Goal: Task Accomplishment & Management: Use online tool/utility

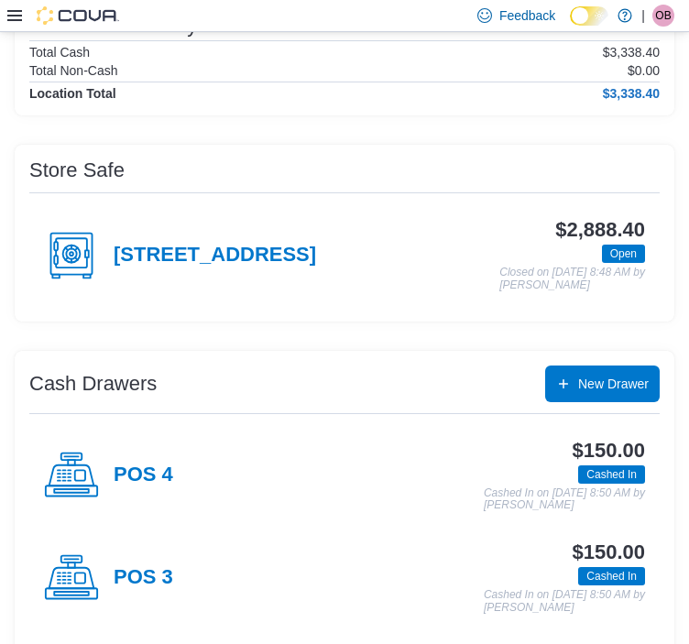
click at [369, 116] on div "Location Summary Total Cash $3,338.40 Total Non-Cash $0.00 Location Total $3,33…" at bounding box center [345, 577] width 660 height 1154
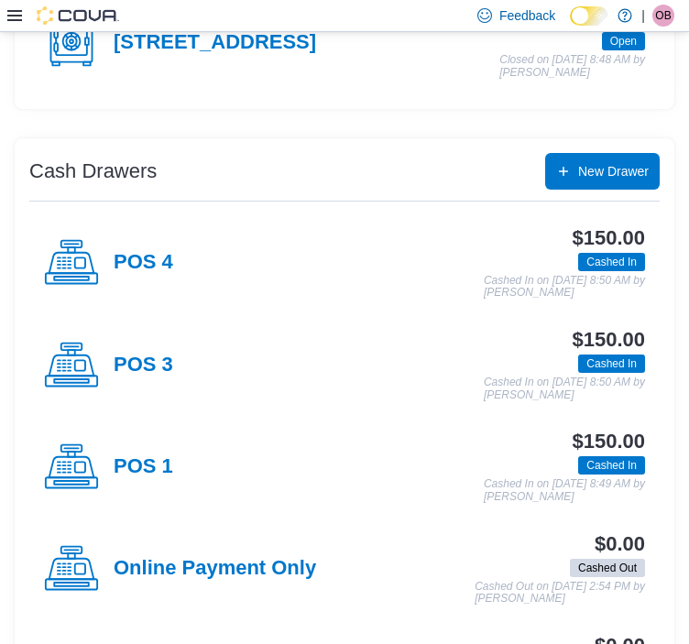
scroll to position [550, 0]
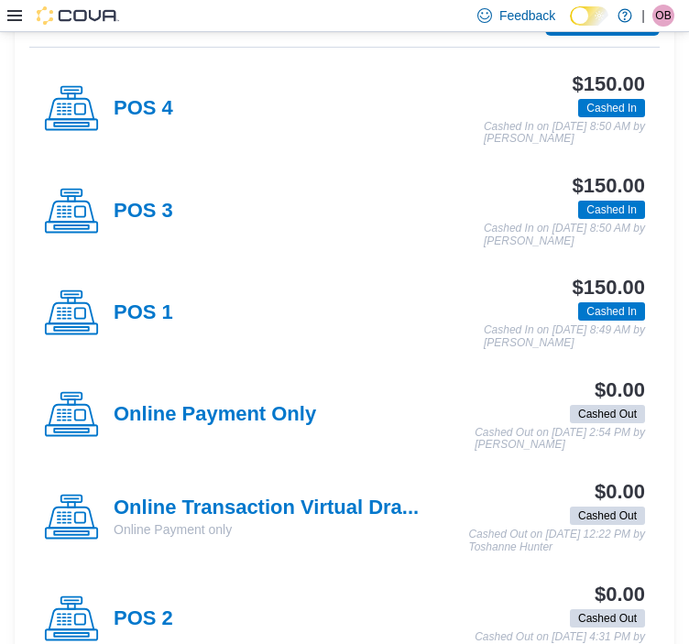
click at [386, 149] on div "POS 4 $150.00 Cashed In Cashed In on [DATE] 8:50 AM by [PERSON_NAME]" at bounding box center [344, 110] width 631 height 102
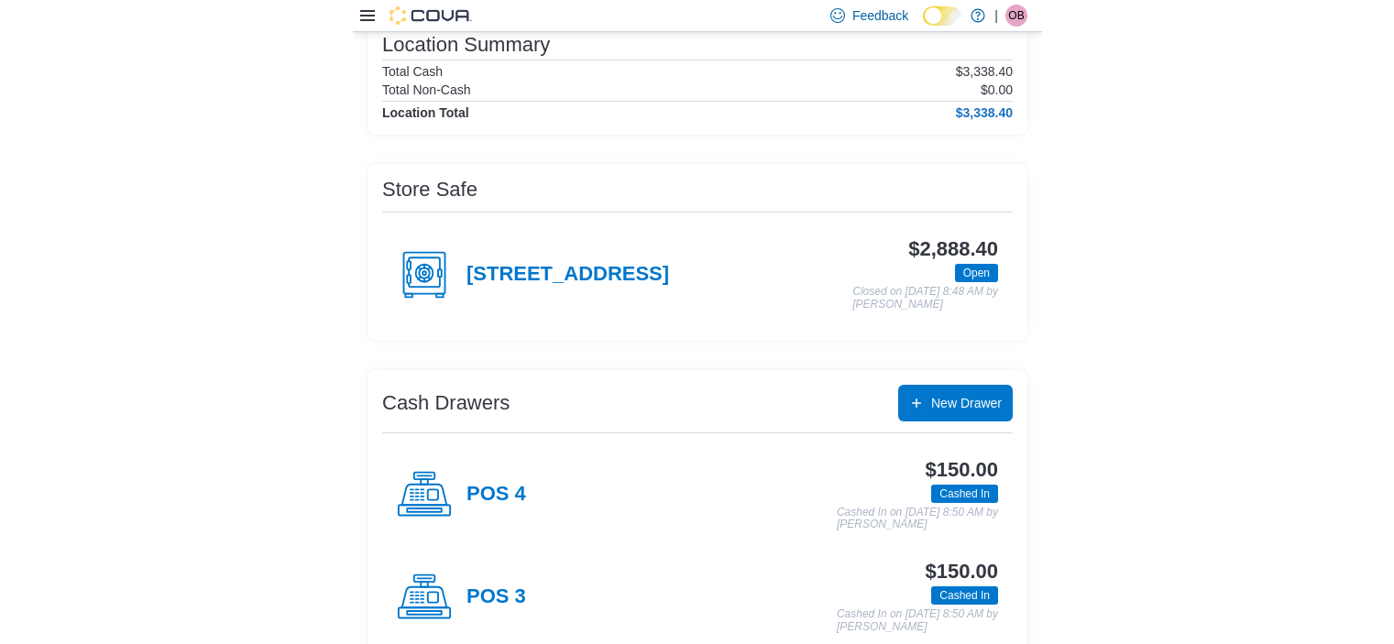
scroll to position [0, 0]
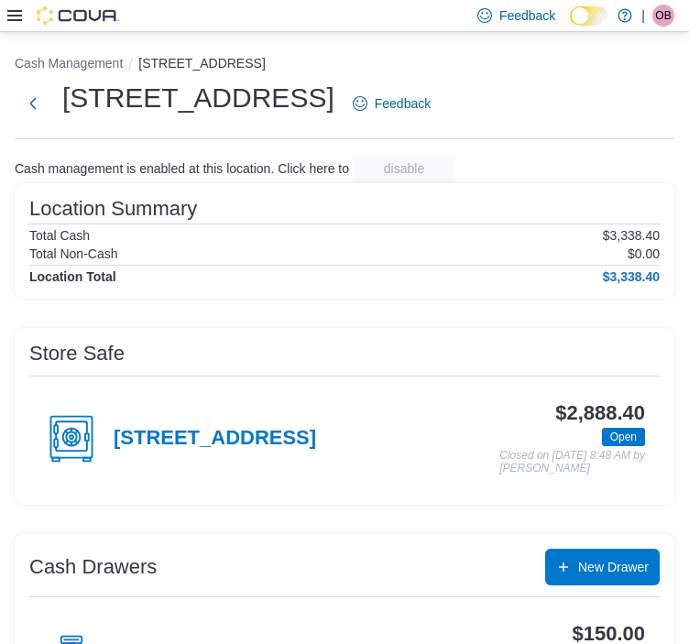
click at [18, 14] on icon at bounding box center [14, 15] width 15 height 15
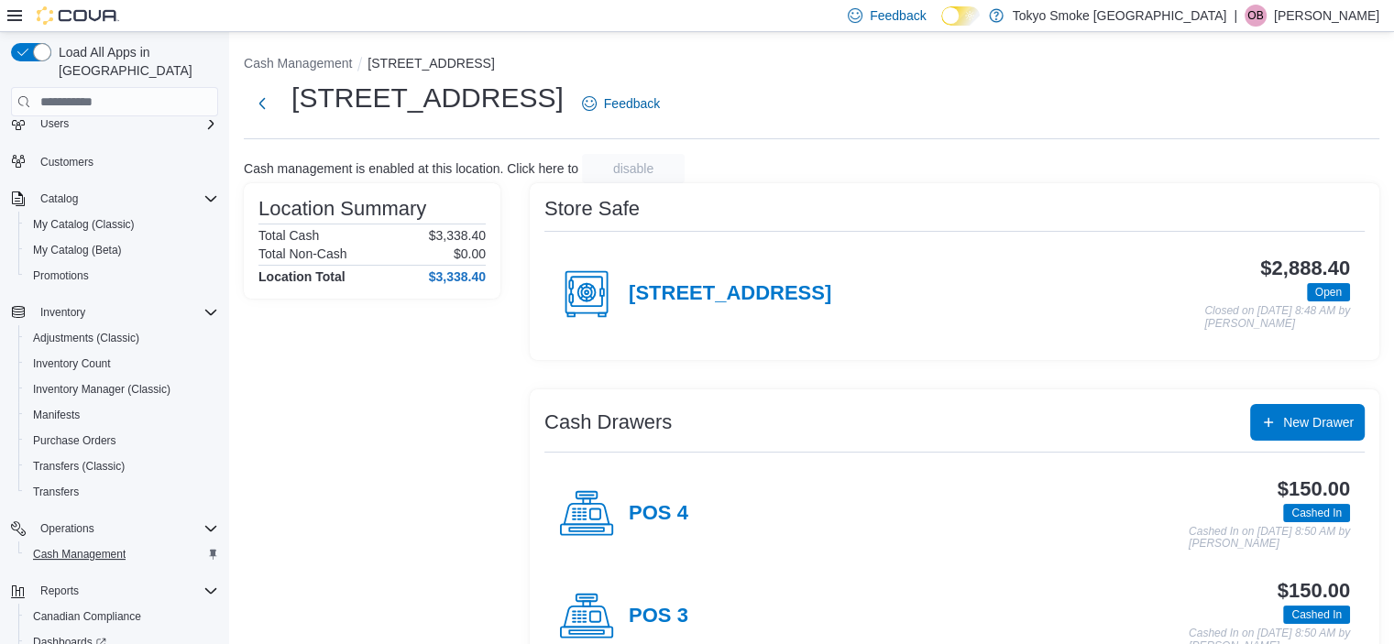
scroll to position [203, 0]
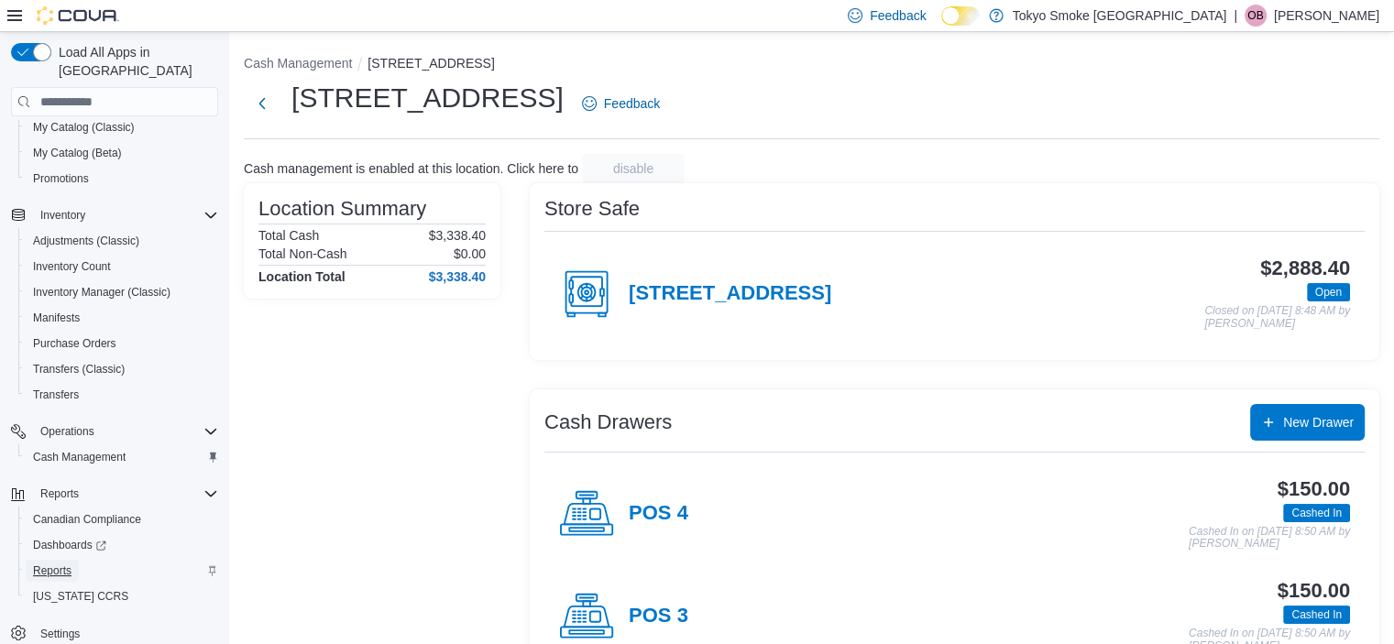
click at [61, 560] on span "Reports" at bounding box center [52, 571] width 39 height 22
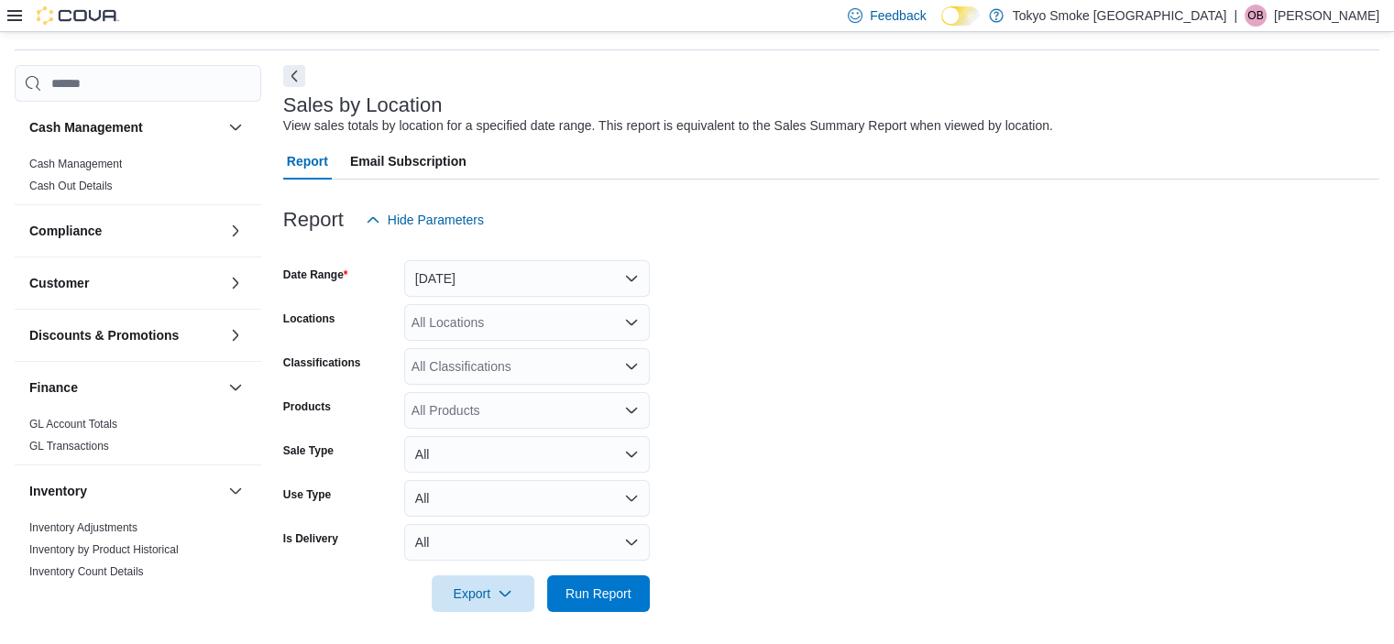
scroll to position [60, 0]
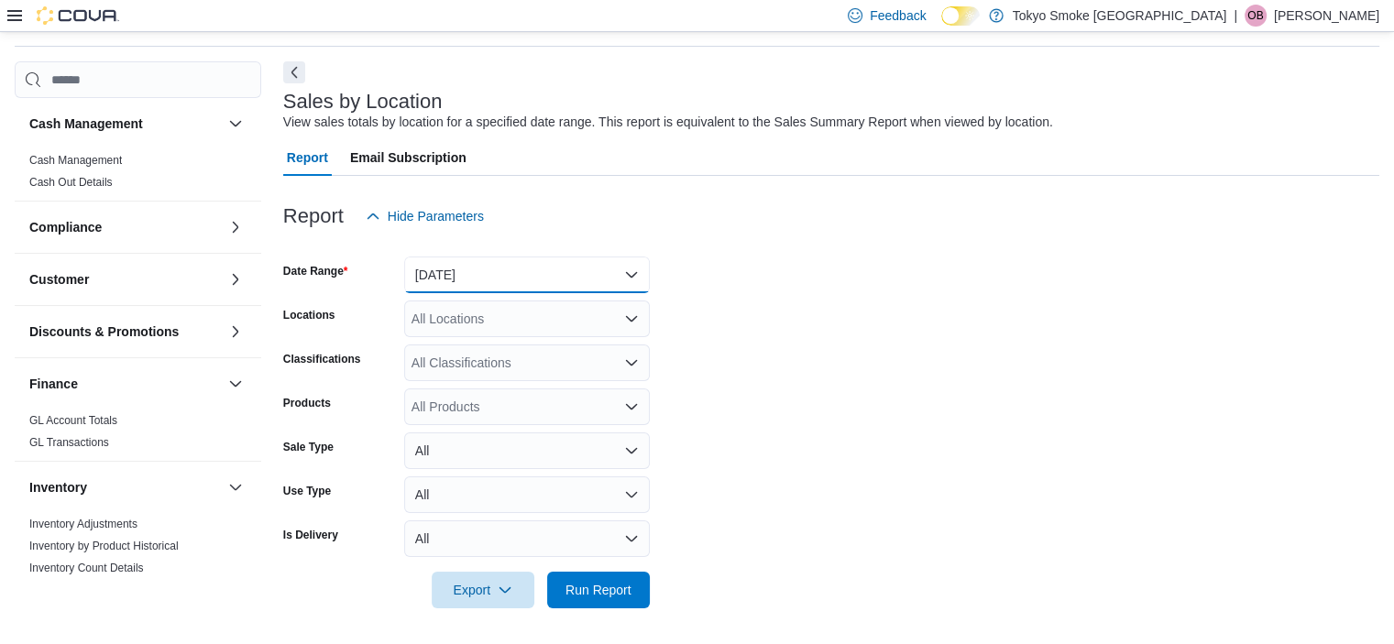
click at [491, 262] on button "[DATE]" at bounding box center [527, 275] width 246 height 37
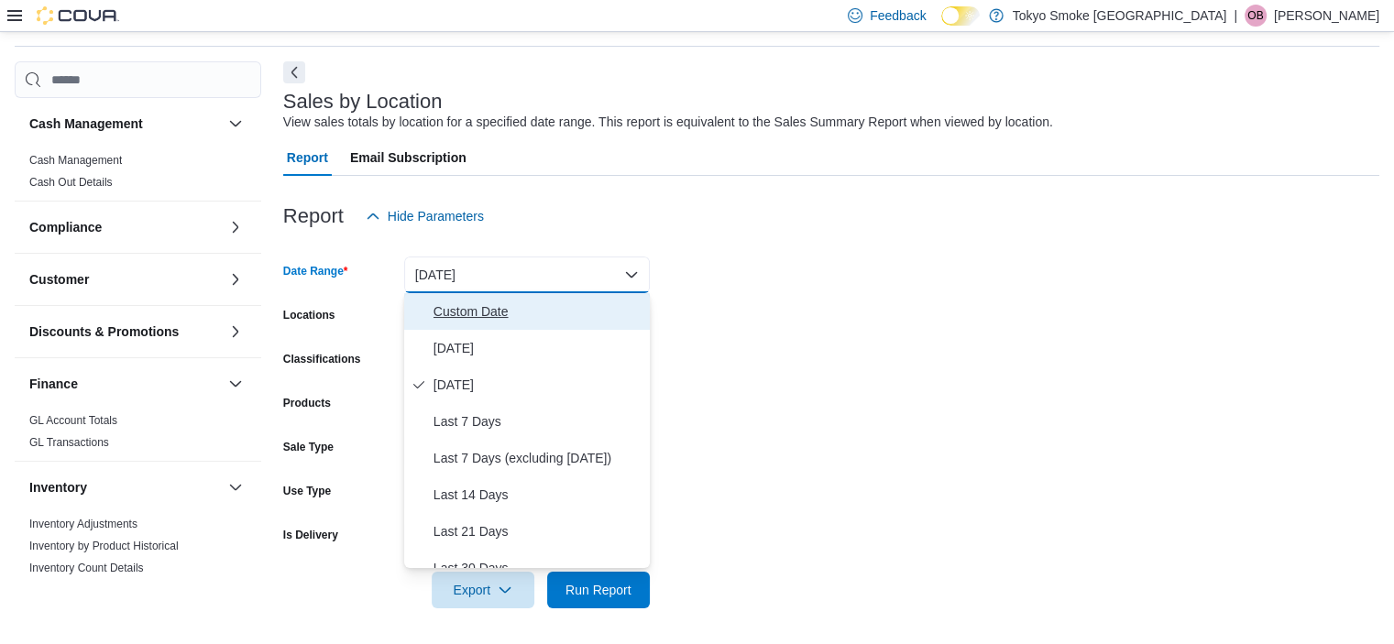
click at [489, 301] on span "Custom Date" at bounding box center [538, 312] width 209 height 22
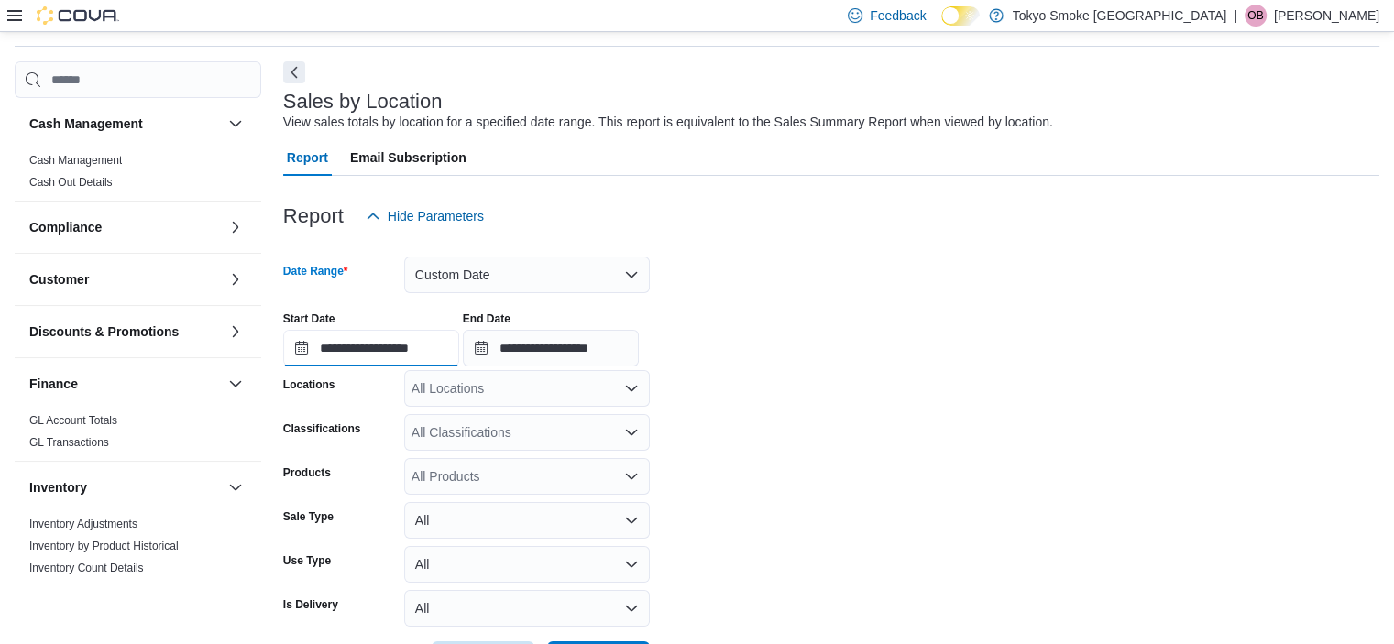
click at [381, 344] on input "**********" at bounding box center [371, 348] width 176 height 37
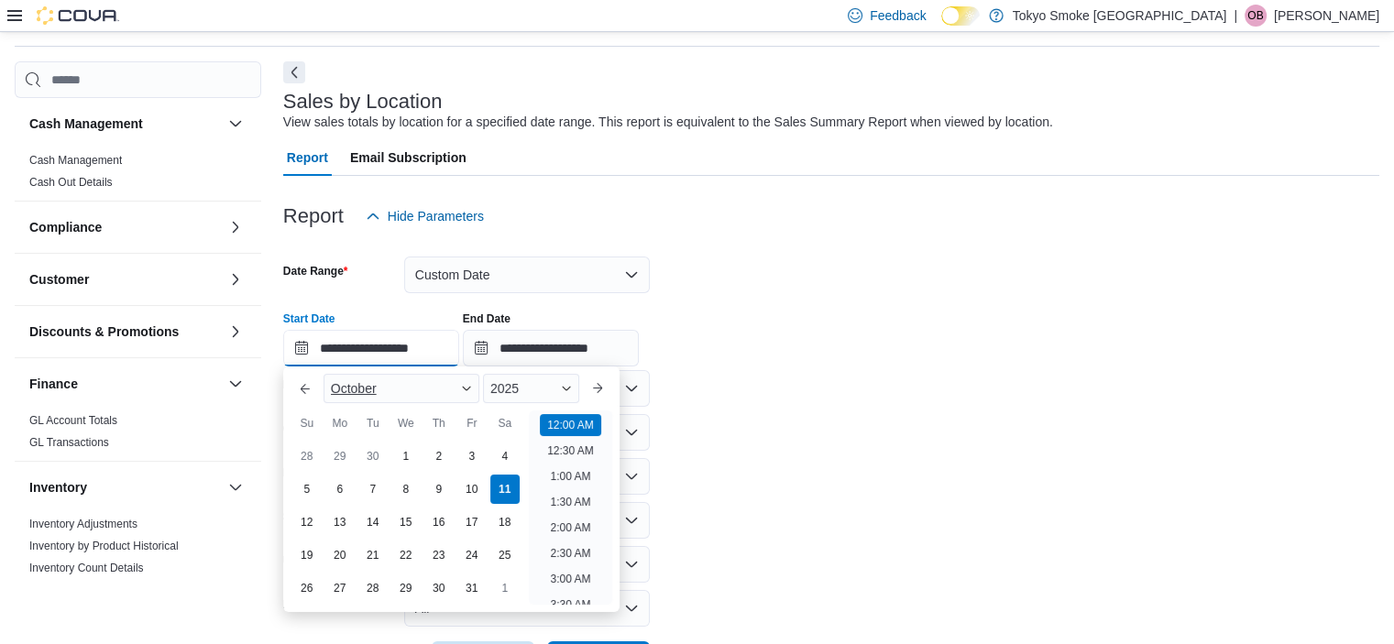
scroll to position [57, 0]
click at [309, 496] on div "5" at bounding box center [307, 490] width 32 height 32
type input "**********"
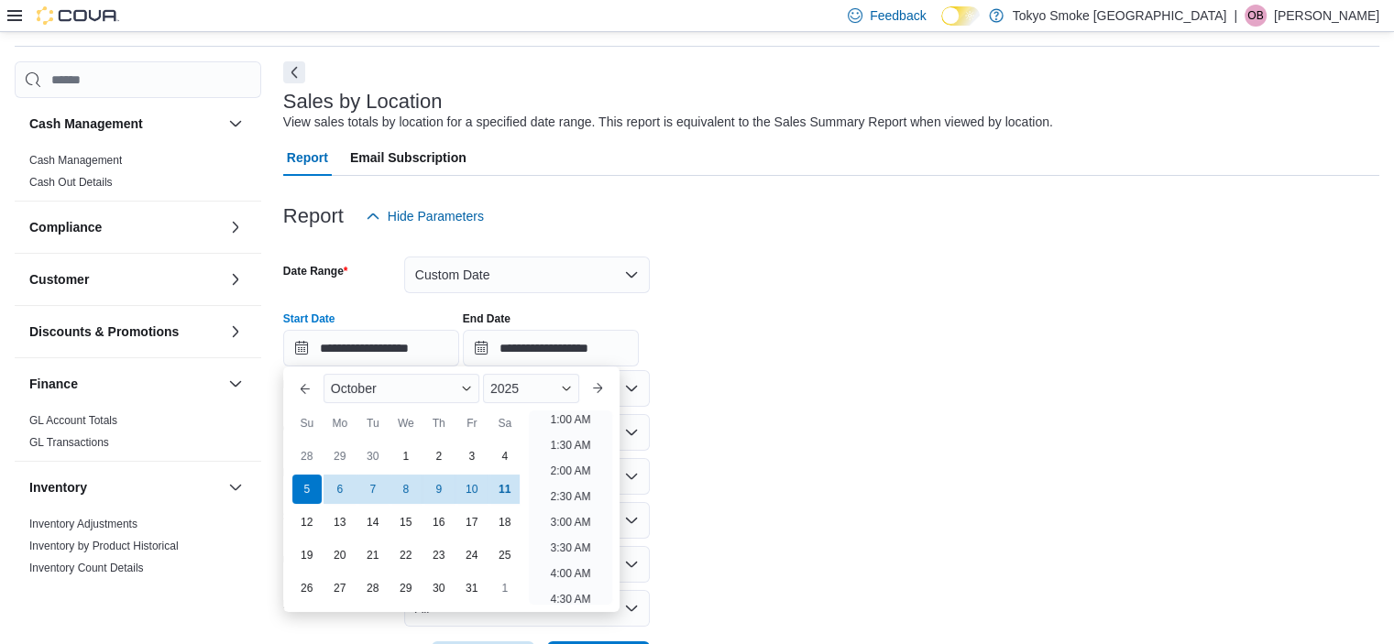
scroll to position [4, 0]
click at [535, 321] on div "End Date" at bounding box center [551, 319] width 176 height 15
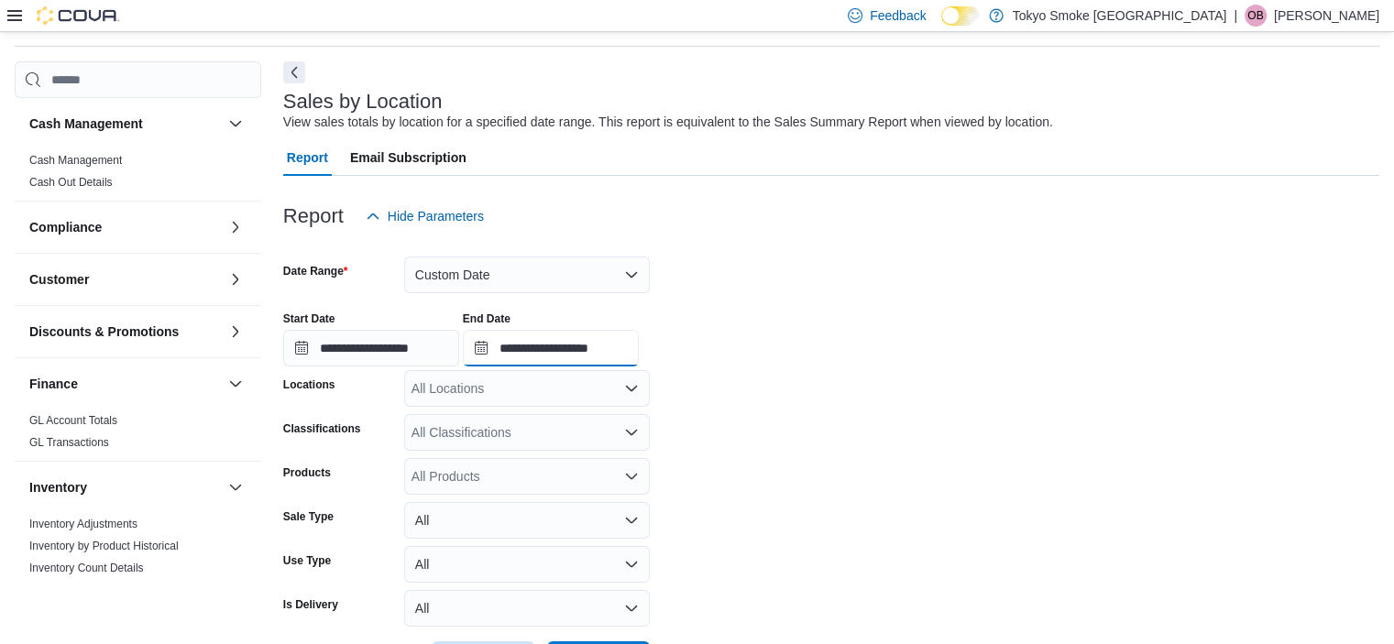
click at [559, 340] on input "**********" at bounding box center [551, 348] width 176 height 37
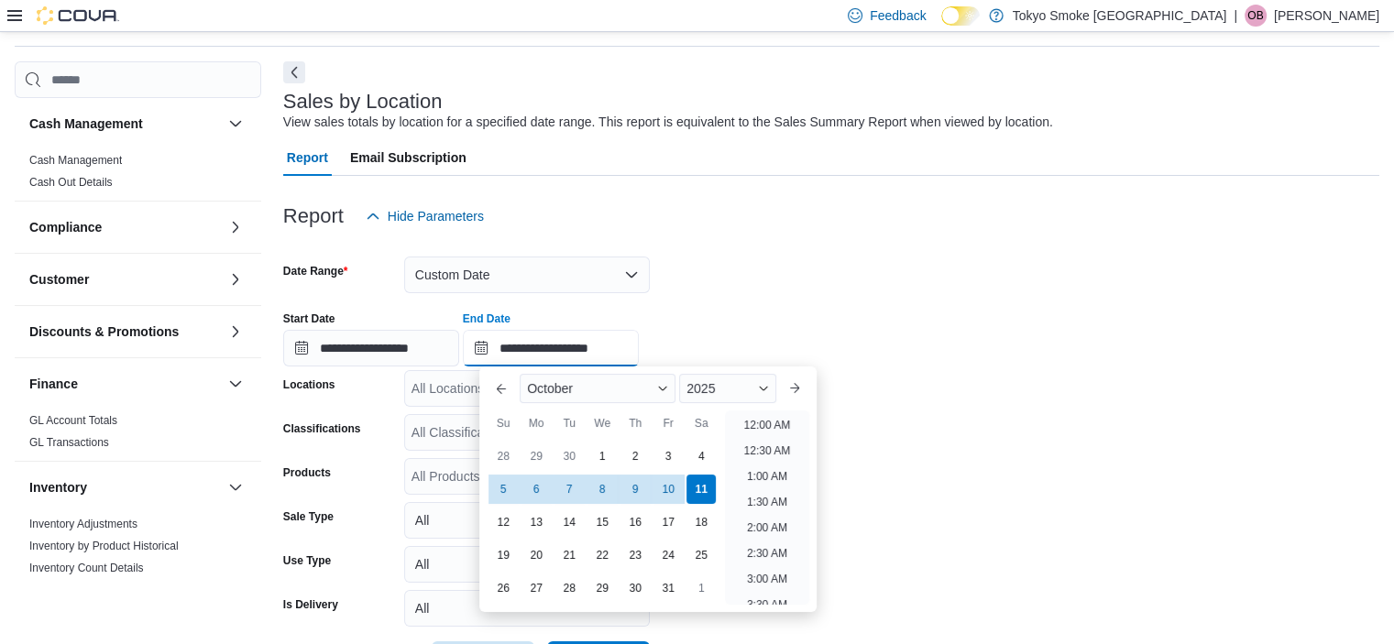
scroll to position [1041, 0]
drag, startPoint x: 677, startPoint y: 479, endPoint x: 664, endPoint y: 408, distance: 72.6
click at [670, 477] on div "10" at bounding box center [668, 489] width 29 height 29
type input "**********"
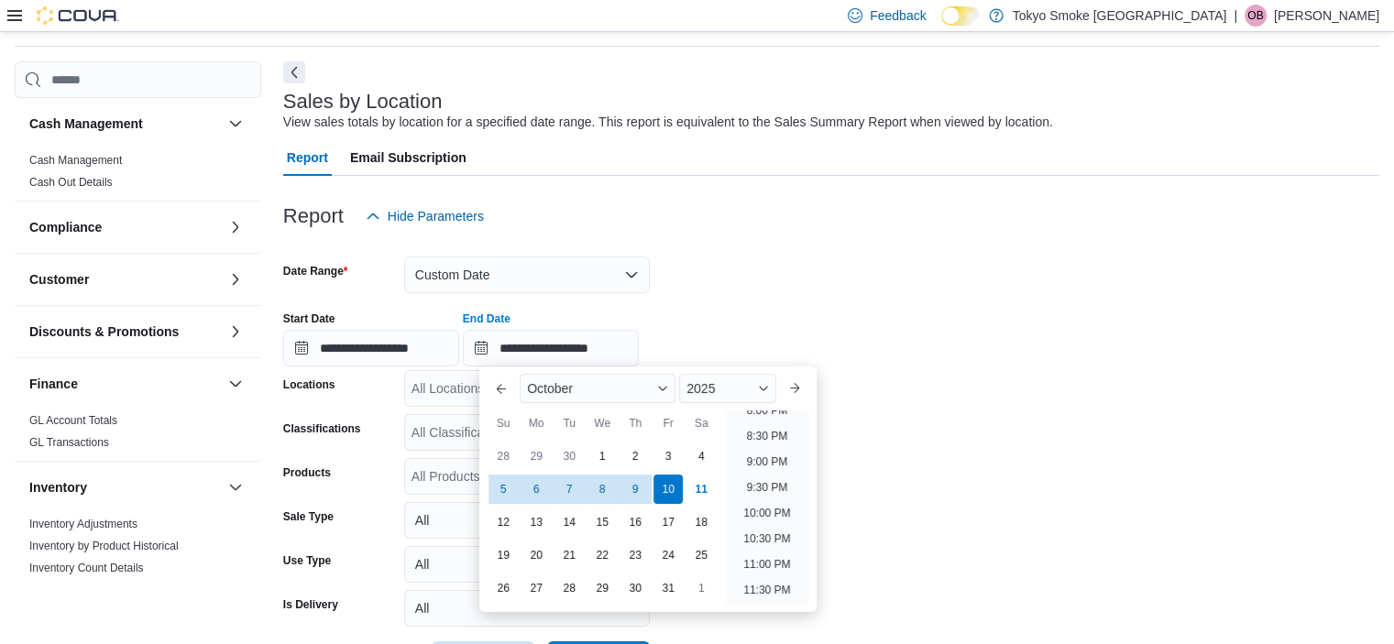
click at [688, 262] on form "**********" at bounding box center [831, 457] width 1096 height 444
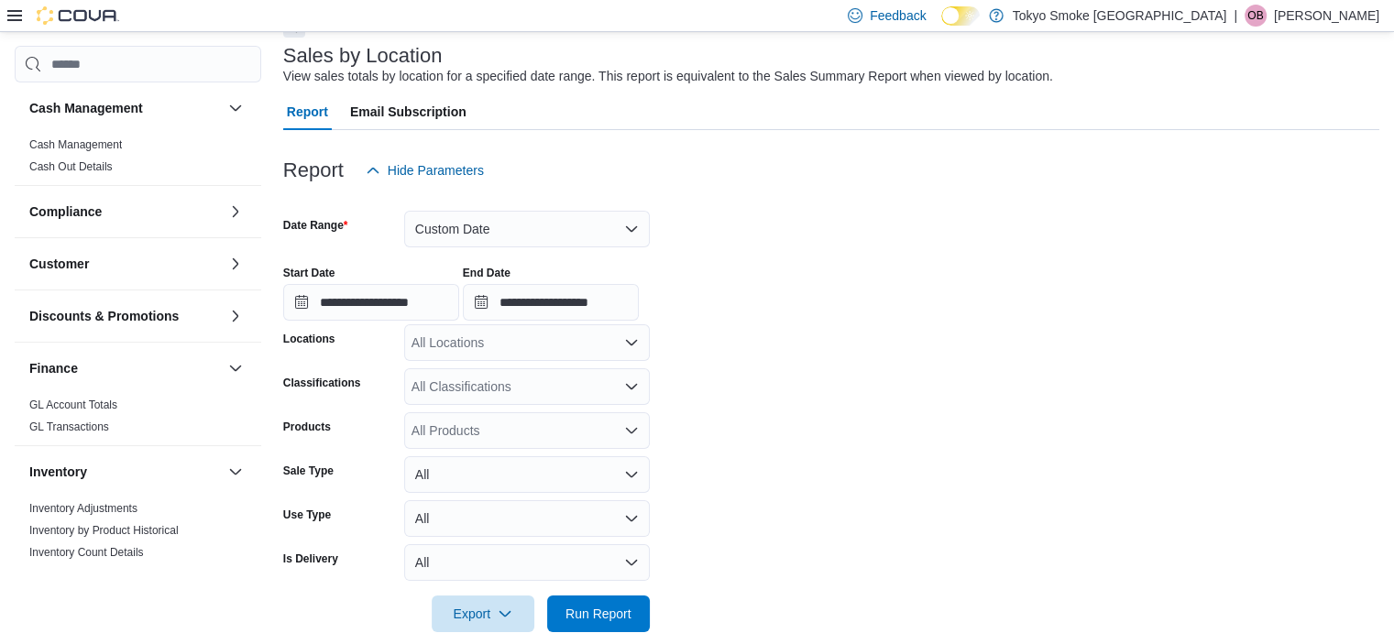
scroll to position [129, 0]
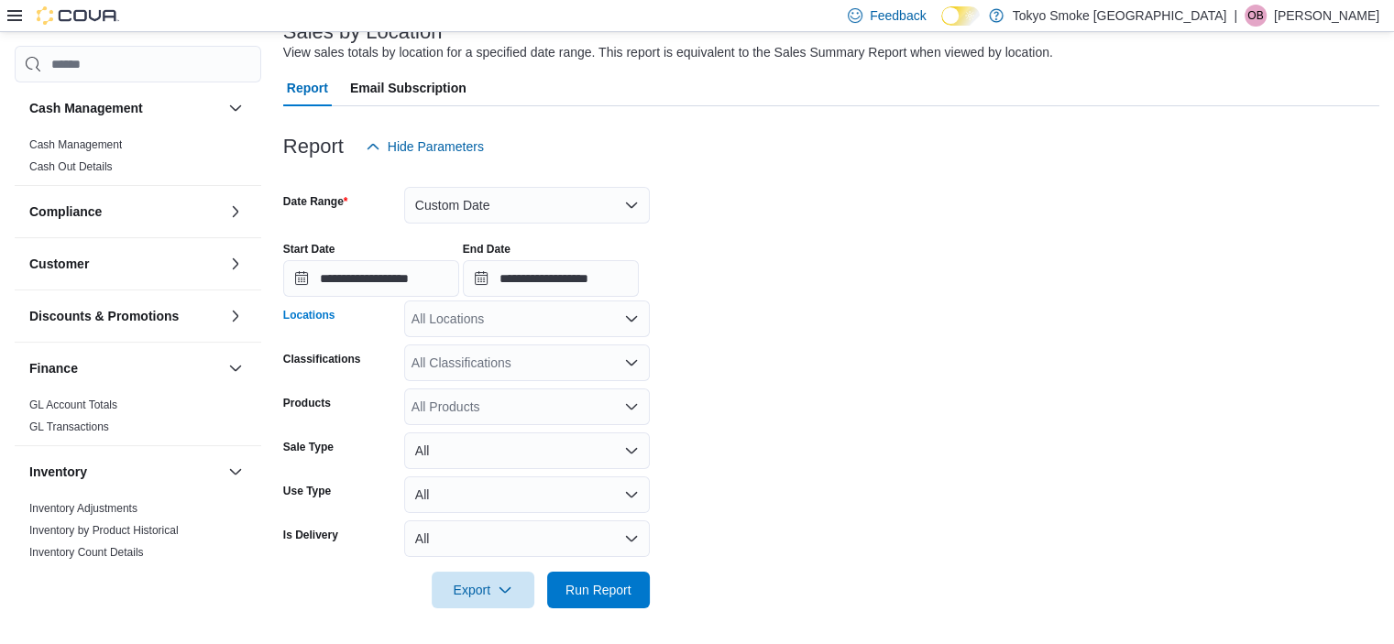
click at [565, 322] on div "All Locations" at bounding box center [527, 319] width 246 height 37
type input "**"
click at [537, 349] on span "[STREET_ADDRESS]" at bounding box center [516, 350] width 127 height 18
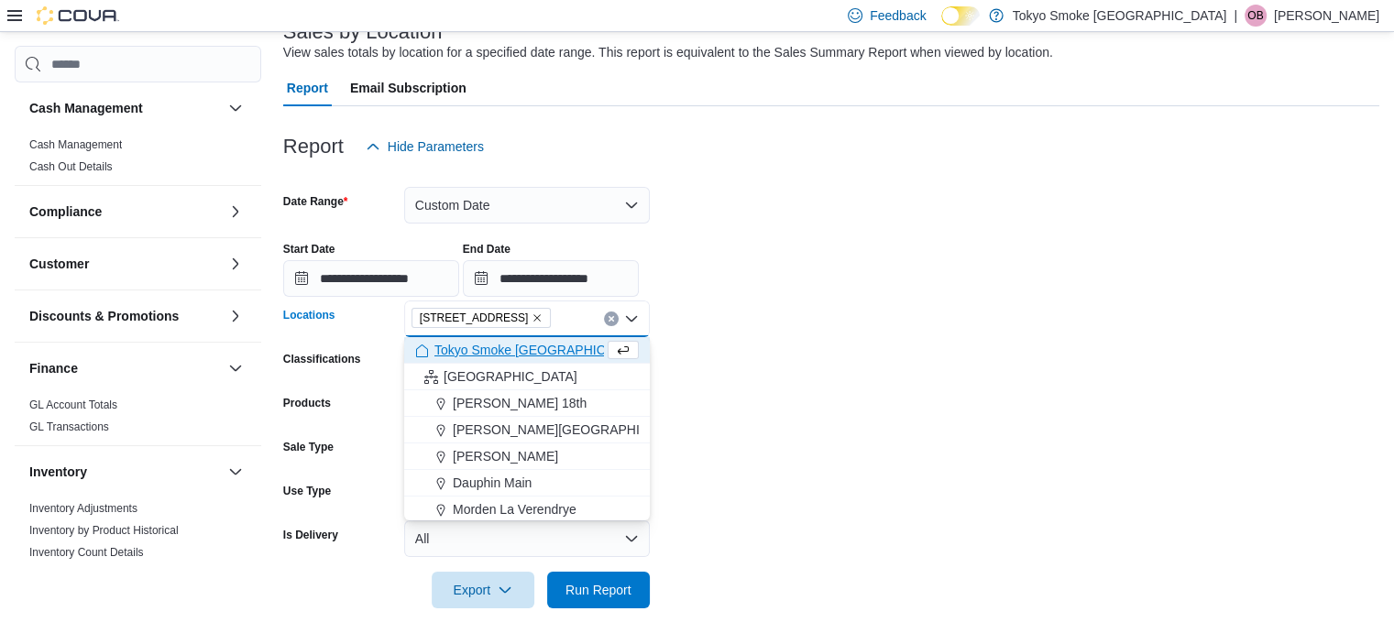
click at [688, 297] on div at bounding box center [831, 299] width 1096 height 4
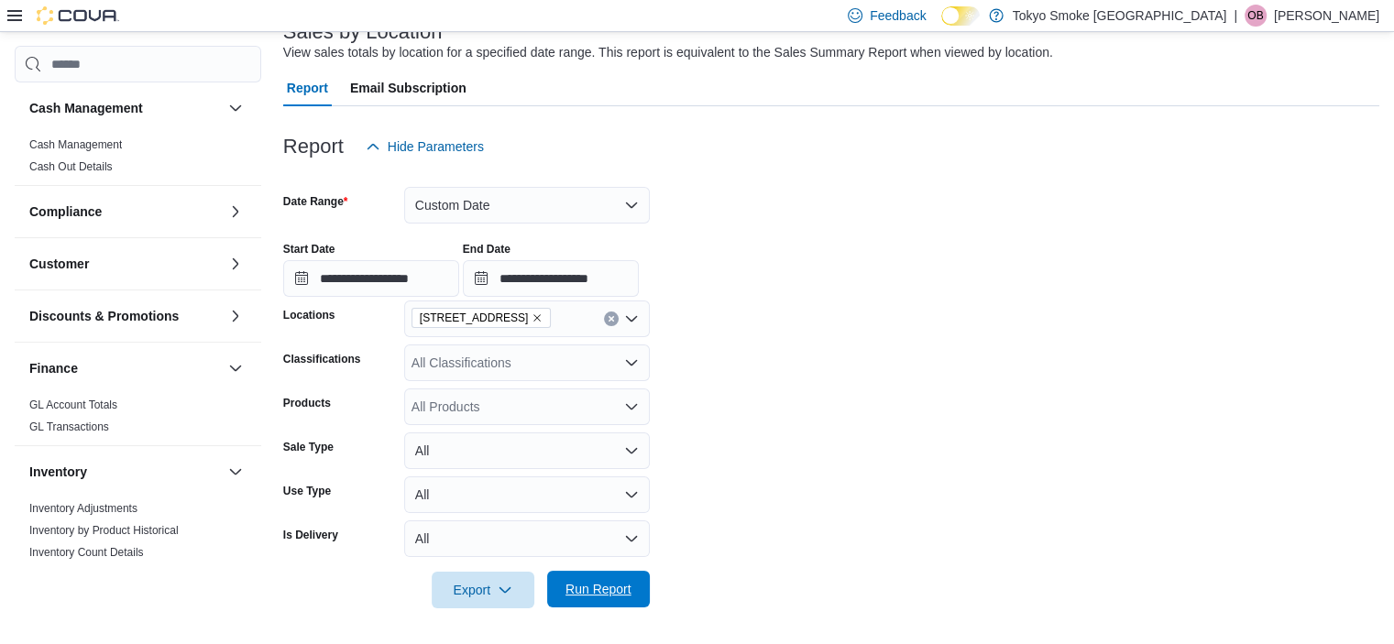
click at [567, 597] on span "Run Report" at bounding box center [599, 589] width 66 height 18
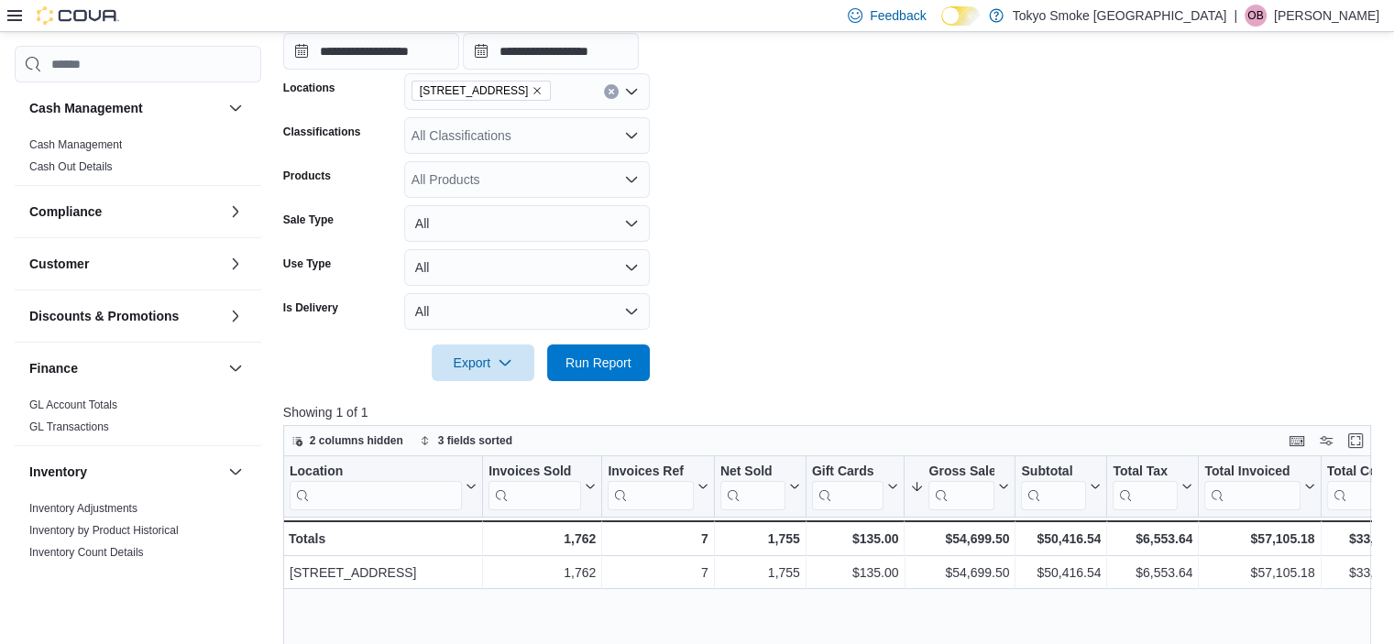
scroll to position [313, 0]
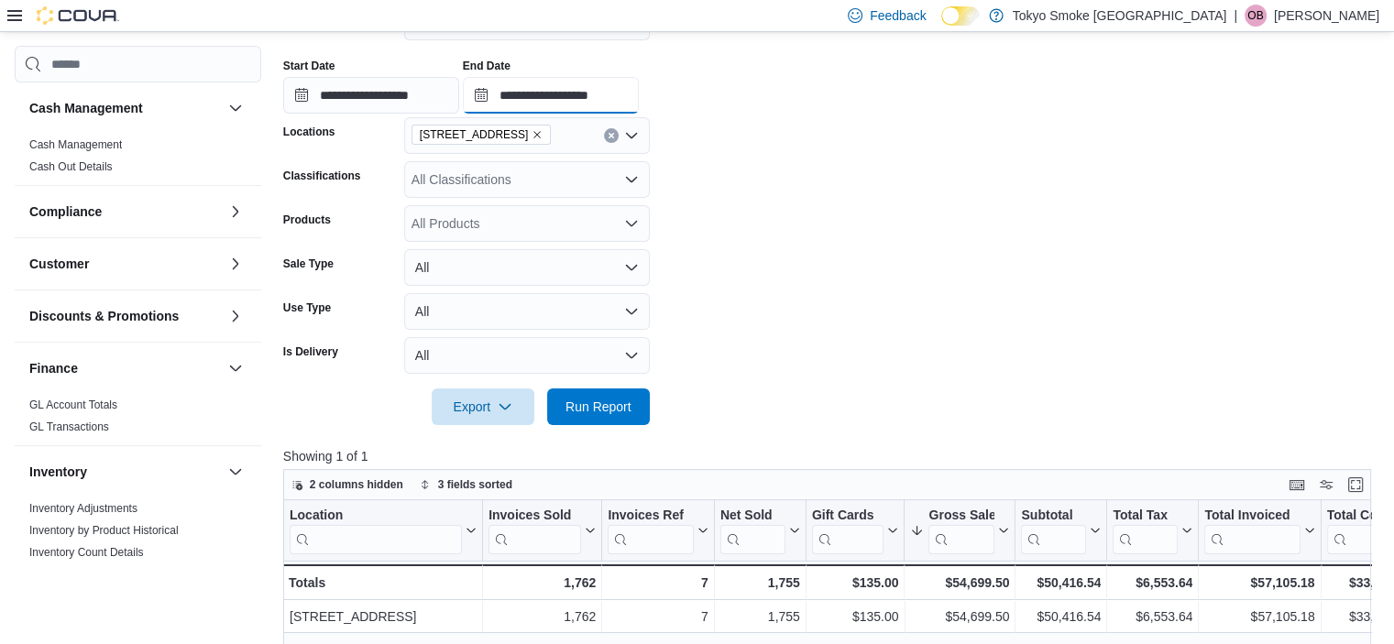
click at [577, 103] on input "**********" at bounding box center [551, 95] width 176 height 37
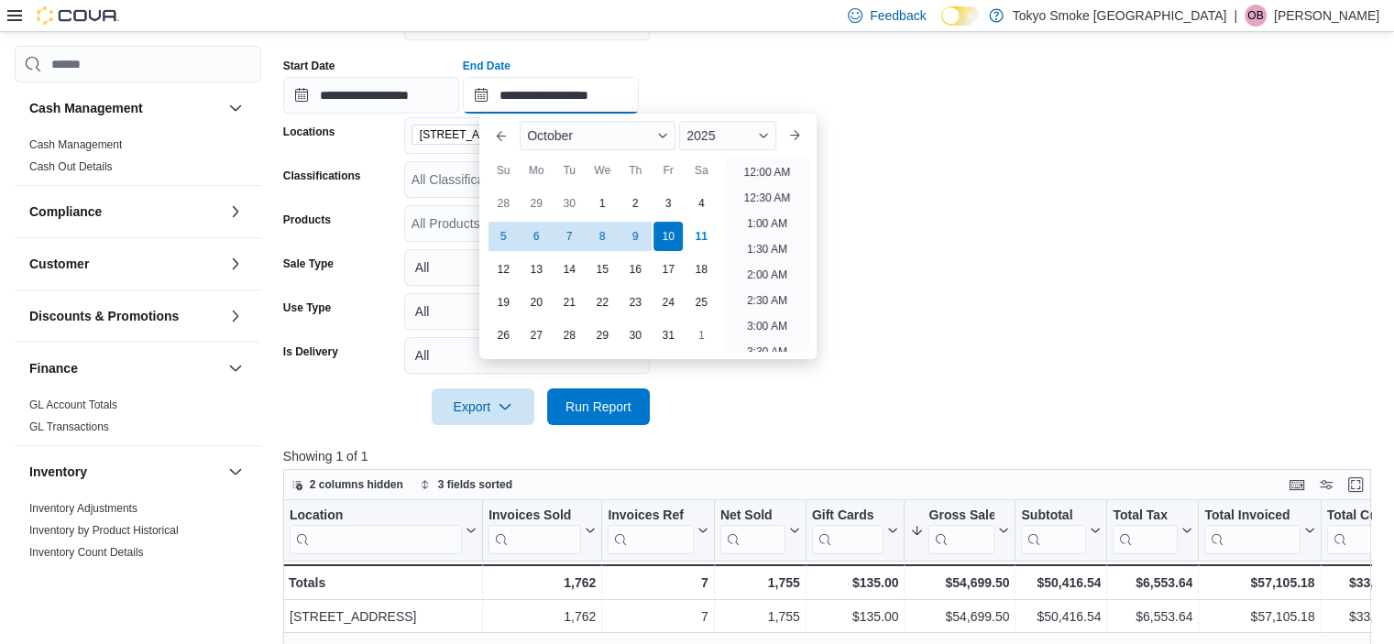
scroll to position [1041, 0]
click at [688, 77] on div "**********" at bounding box center [831, 79] width 1096 height 70
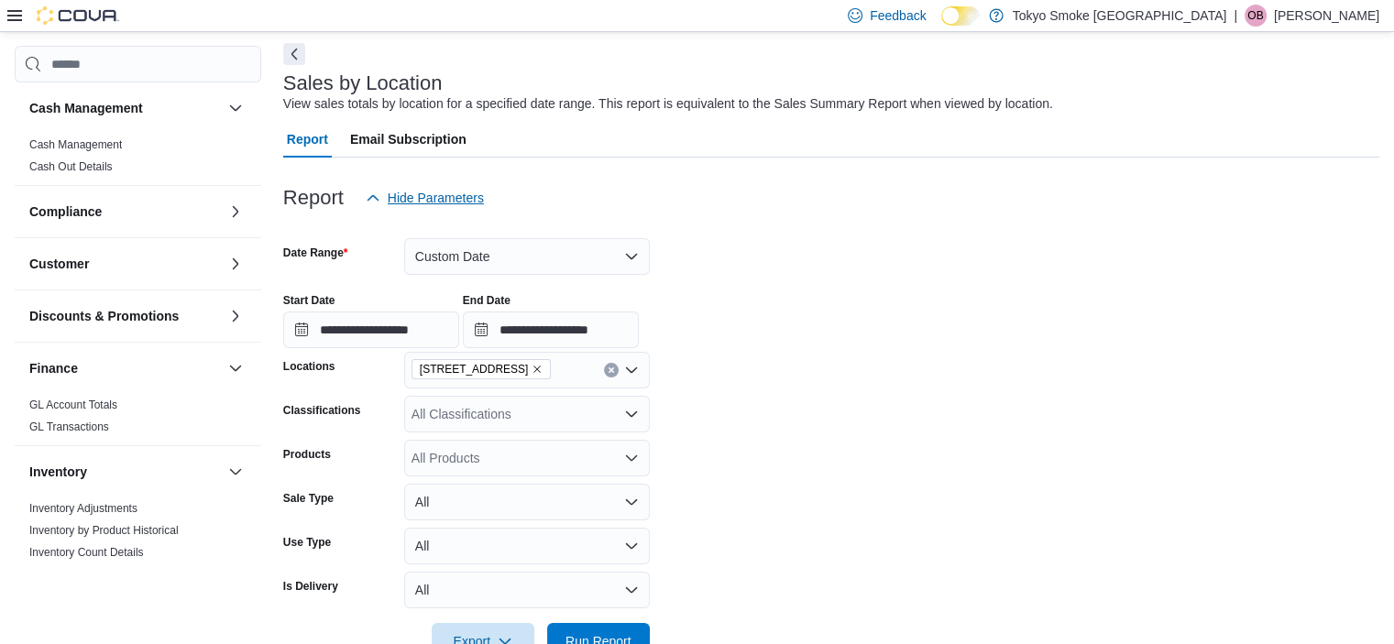
scroll to position [71, 0]
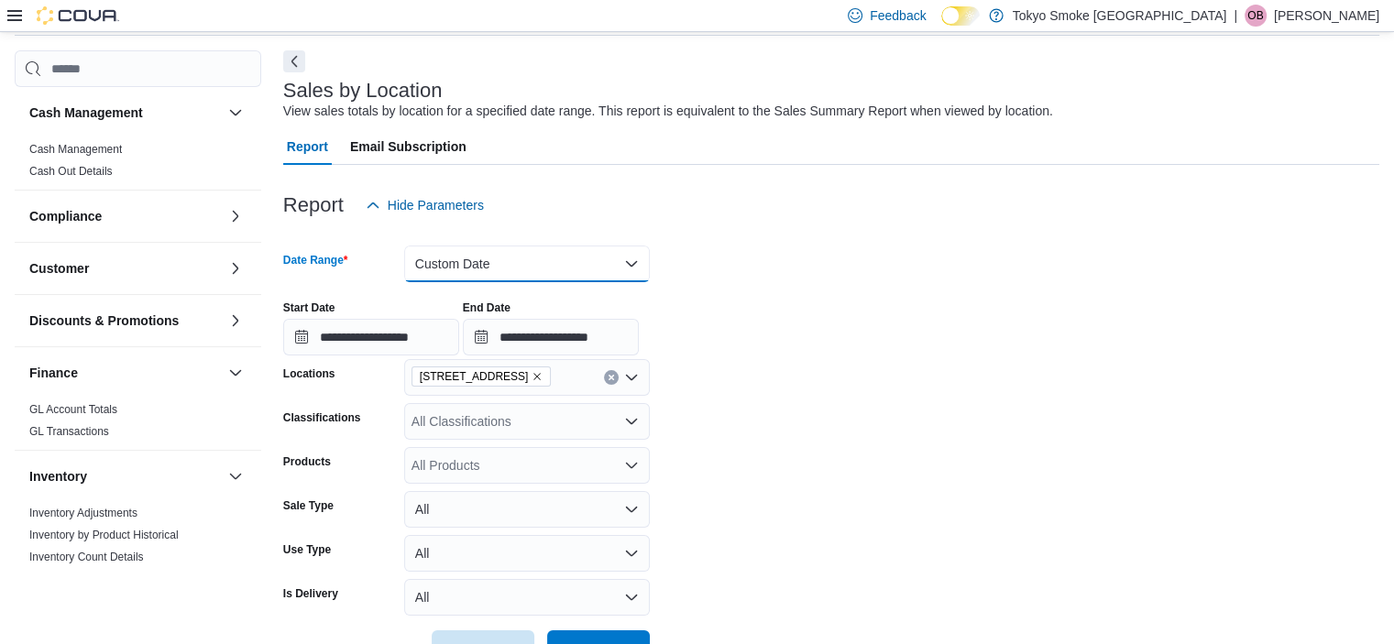
click at [466, 271] on button "Custom Date" at bounding box center [527, 264] width 246 height 37
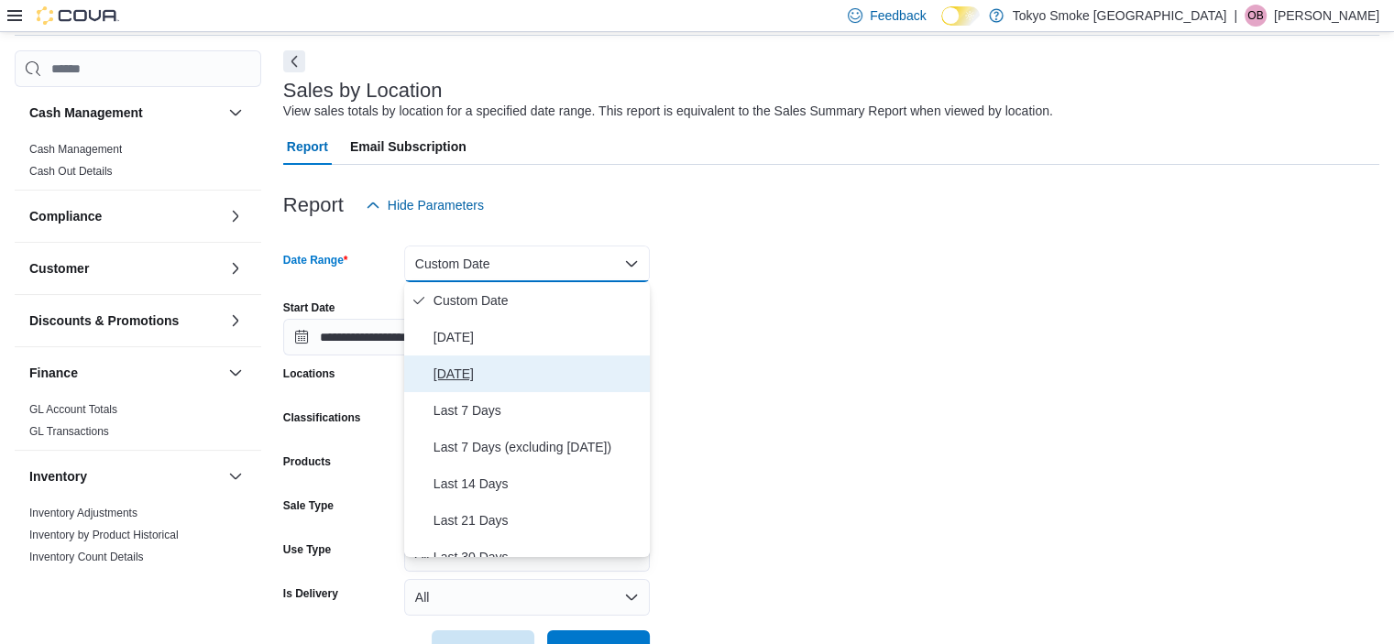
click at [457, 371] on span "[DATE]" at bounding box center [538, 374] width 209 height 22
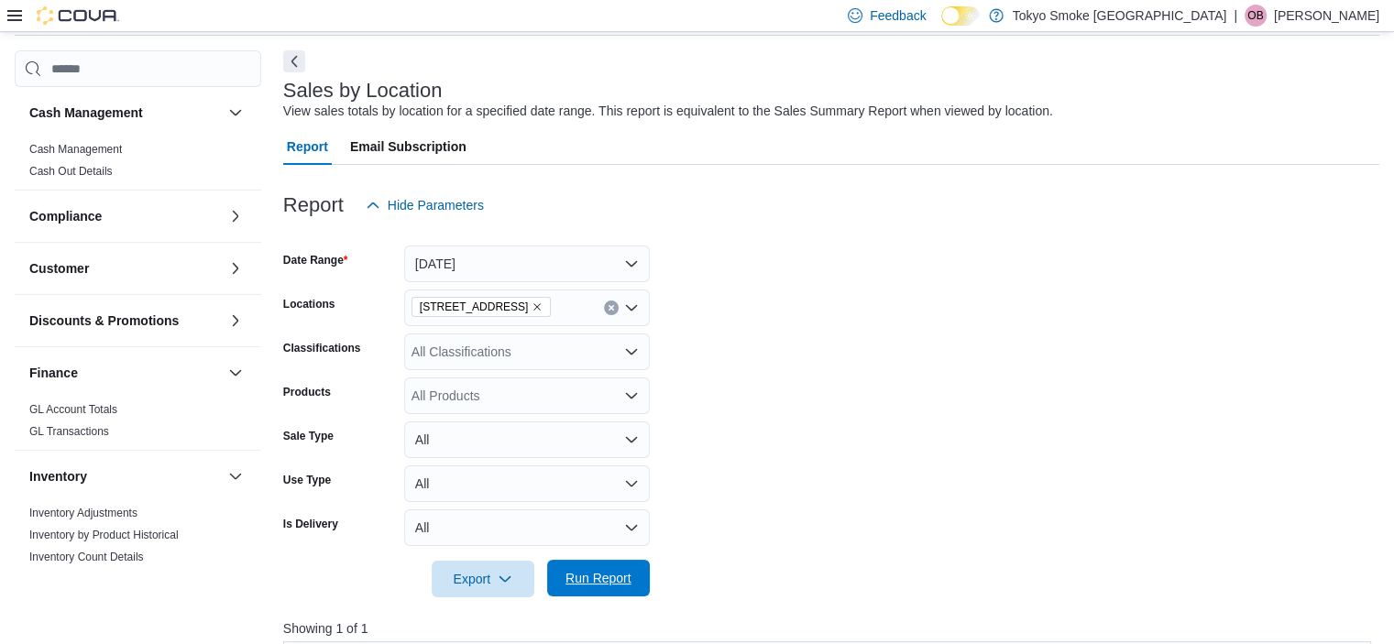
drag, startPoint x: 593, startPoint y: 561, endPoint x: 578, endPoint y: 589, distance: 32.4
click at [578, 589] on span "Run Report" at bounding box center [598, 578] width 81 height 37
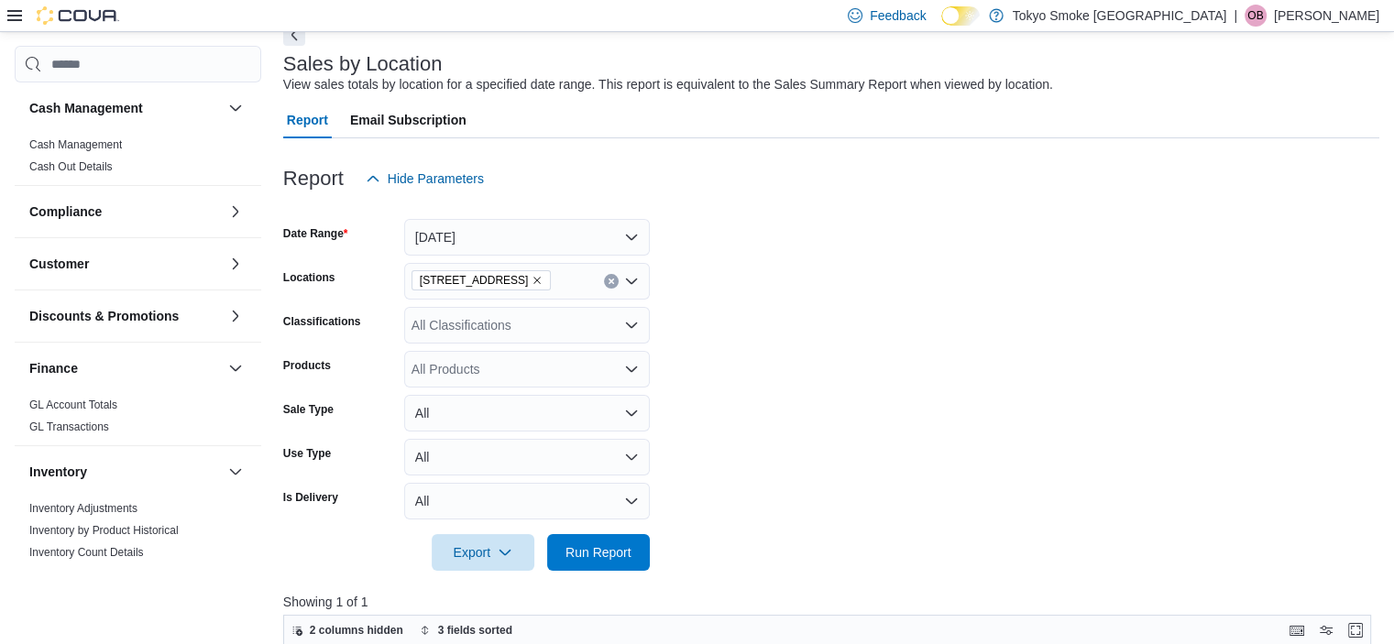
scroll to position [85, 0]
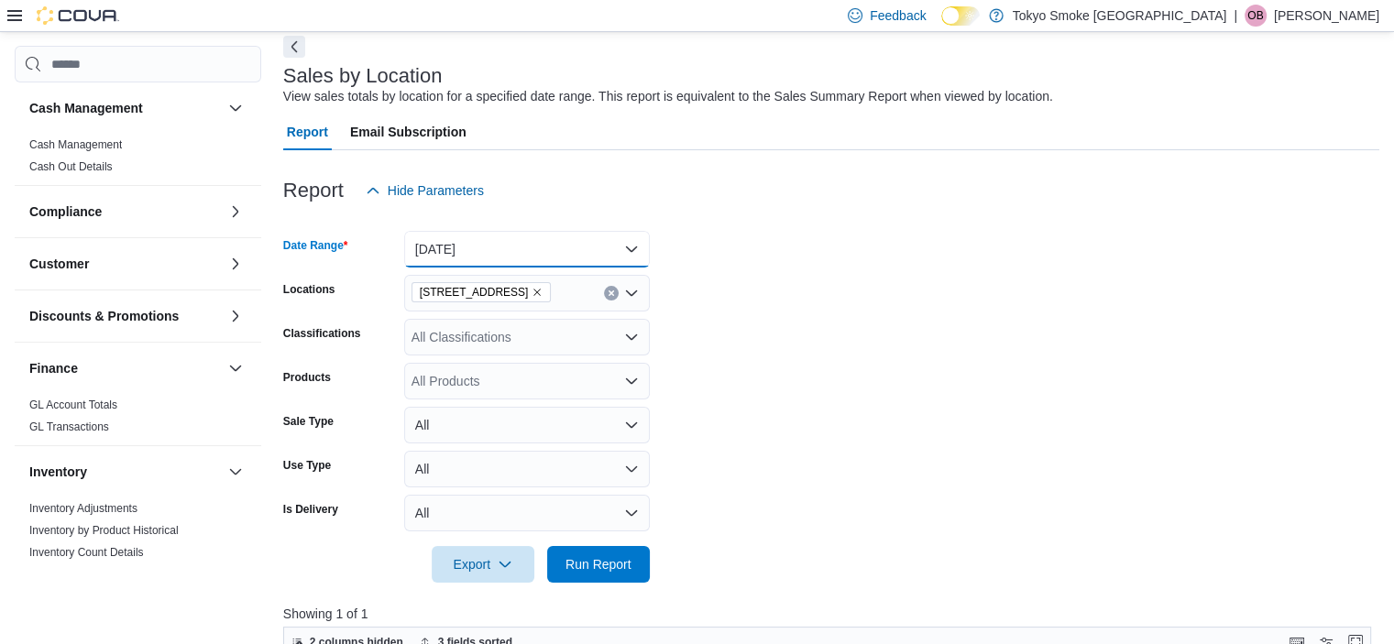
click at [561, 249] on button "[DATE]" at bounding box center [527, 249] width 246 height 37
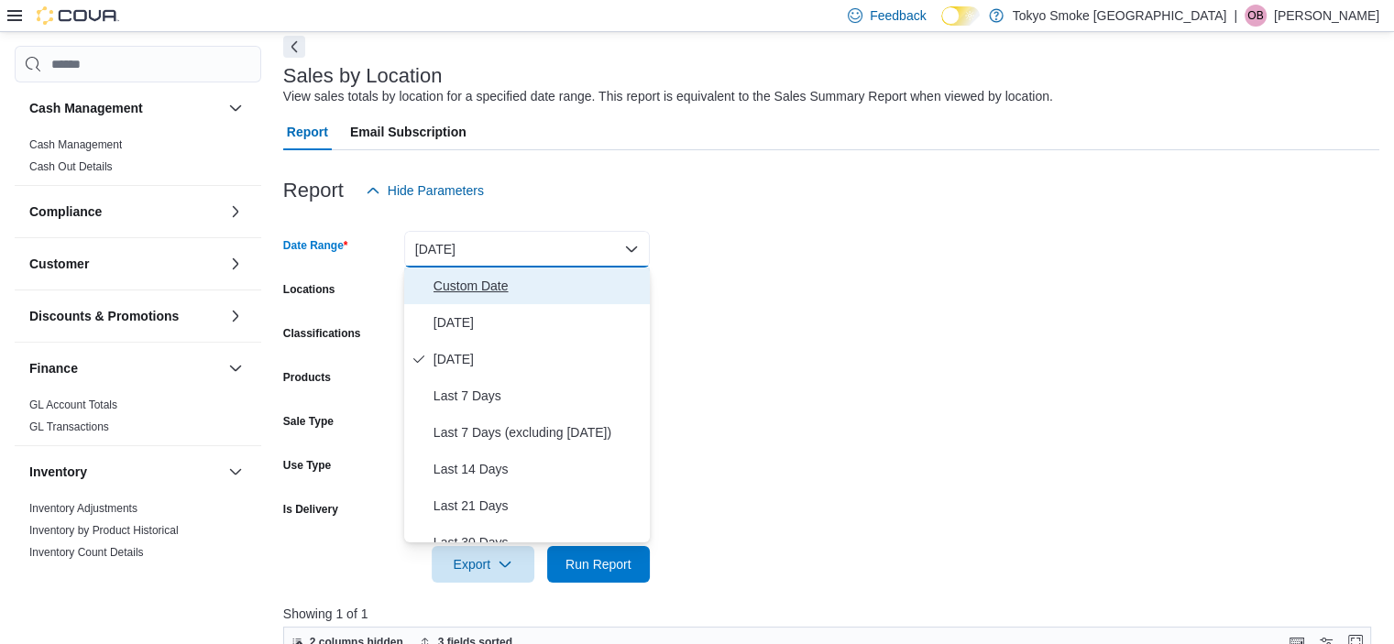
click at [520, 300] on button "Custom Date" at bounding box center [527, 286] width 246 height 37
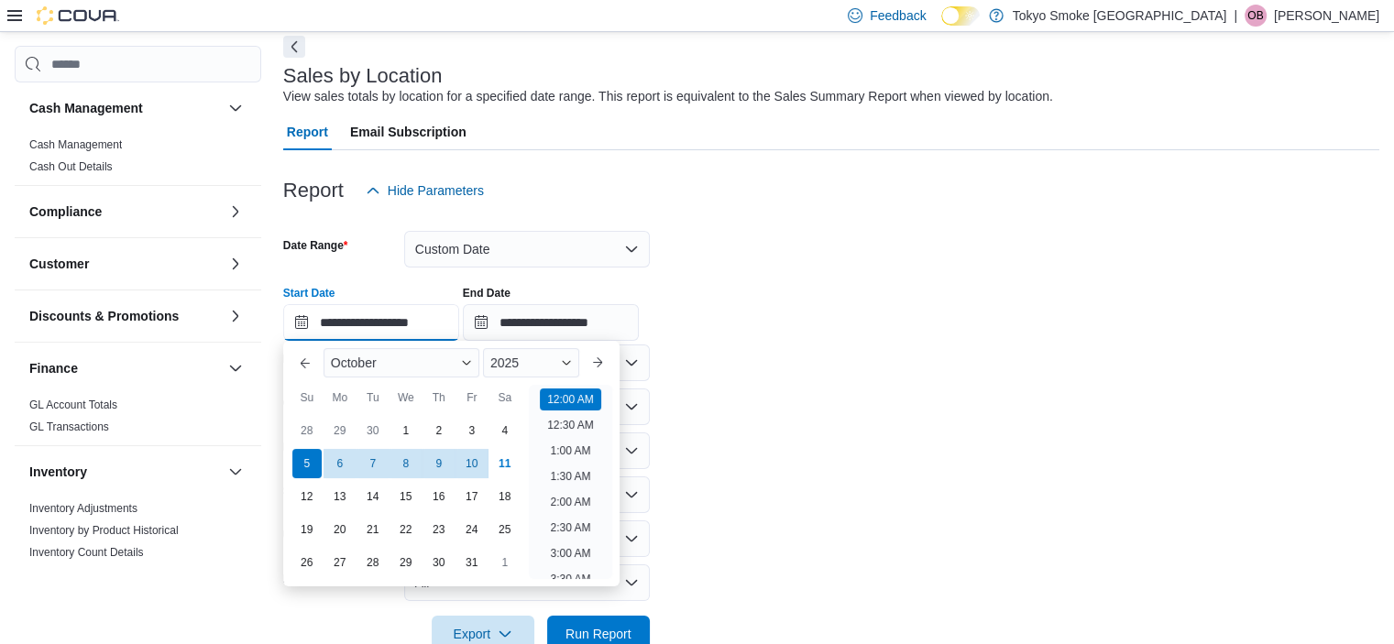
click at [438, 321] on input "**********" at bounding box center [371, 322] width 176 height 37
drag, startPoint x: 992, startPoint y: 105, endPoint x: 950, endPoint y: 116, distance: 43.6
click at [688, 105] on div "View sales totals by location for a specified date range. This report is equiva…" at bounding box center [668, 96] width 770 height 19
click at [447, 316] on input "**********" at bounding box center [371, 322] width 176 height 37
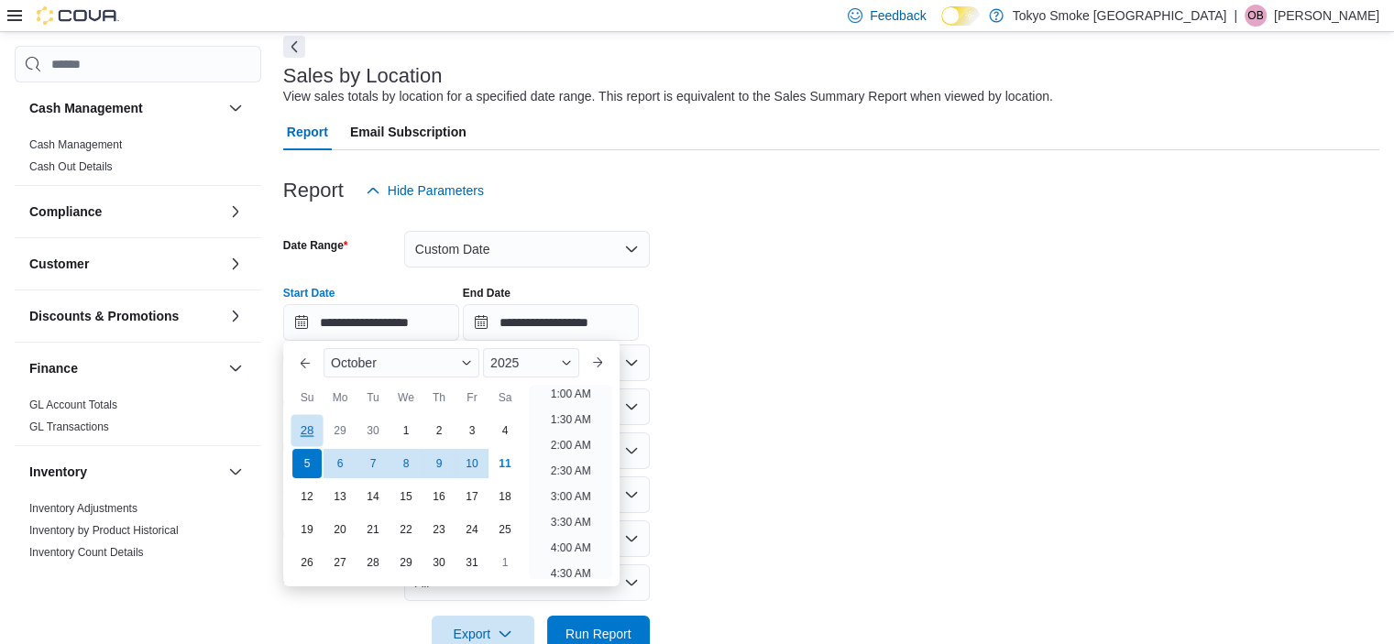
click at [302, 432] on div "28" at bounding box center [307, 431] width 32 height 32
type input "**********"
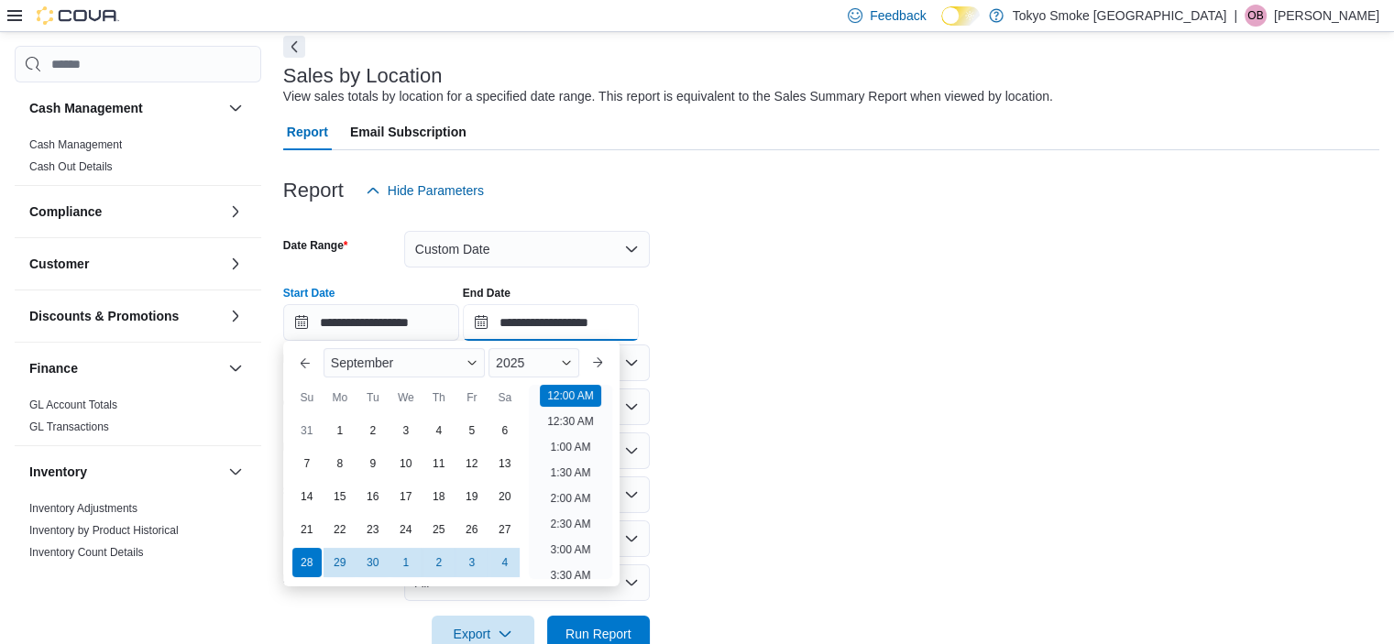
click at [614, 312] on input "**********" at bounding box center [551, 322] width 176 height 37
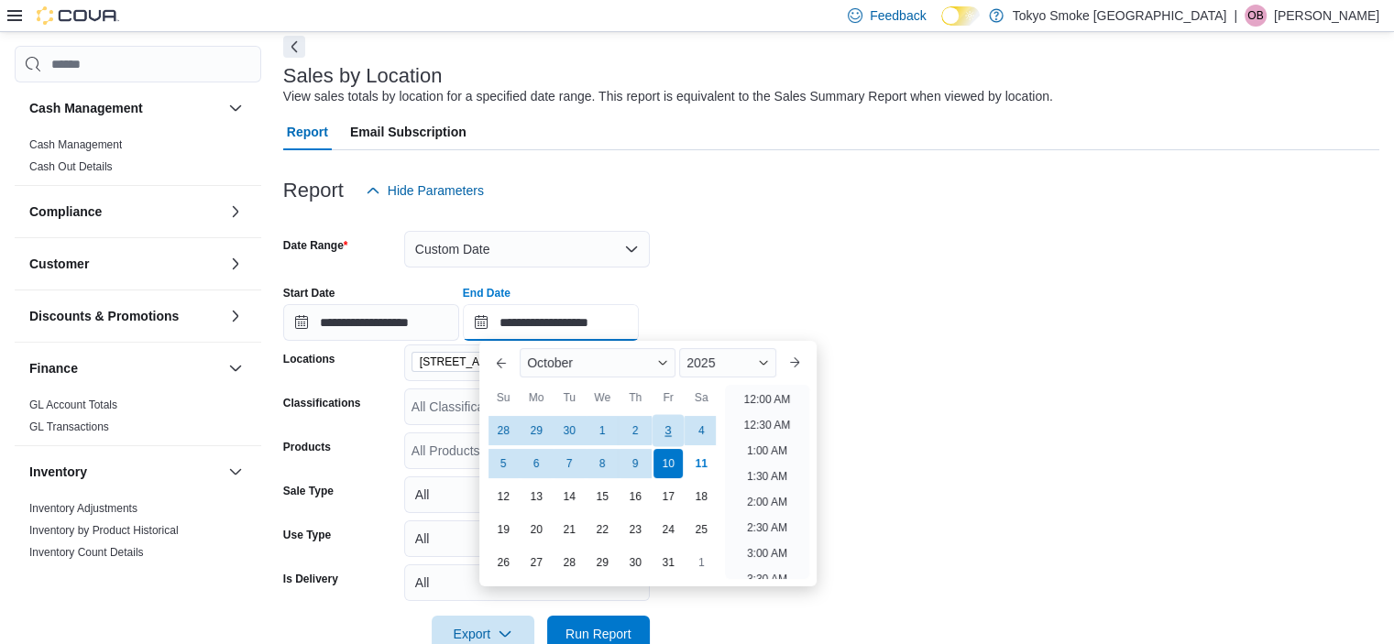
scroll to position [1041, 0]
click at [688, 422] on div "4" at bounding box center [702, 431] width 32 height 32
type input "**********"
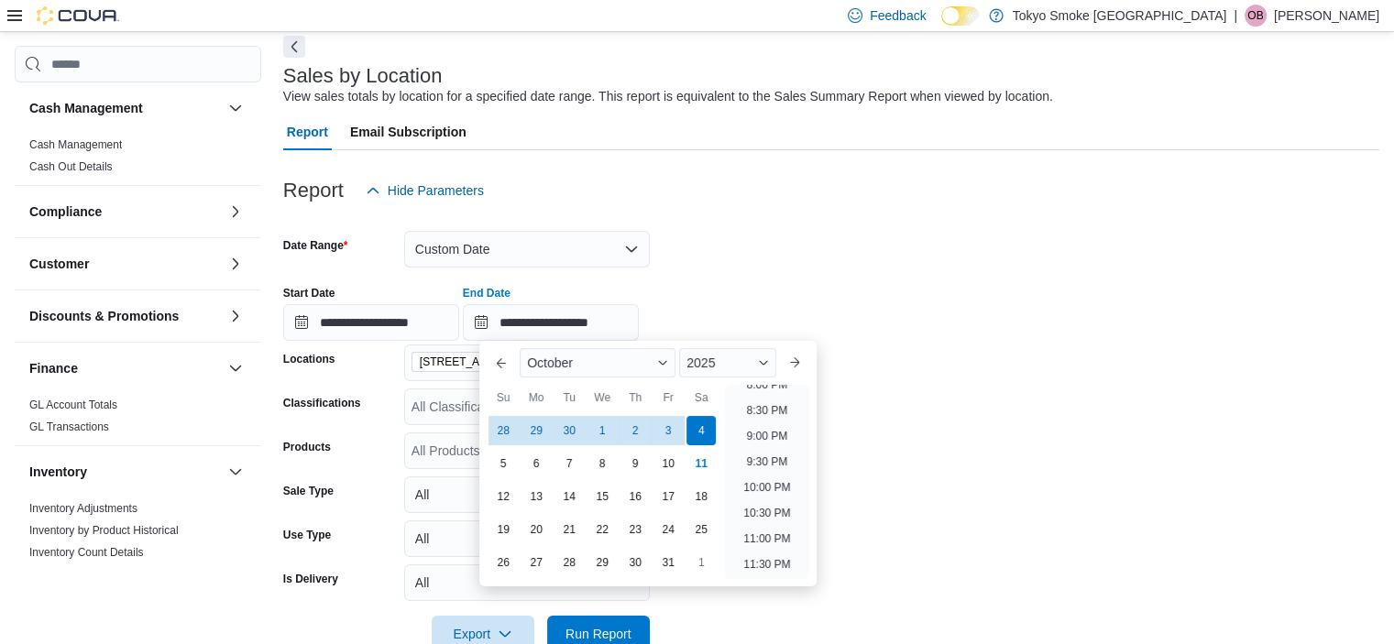
click at [688, 221] on div at bounding box center [831, 220] width 1096 height 22
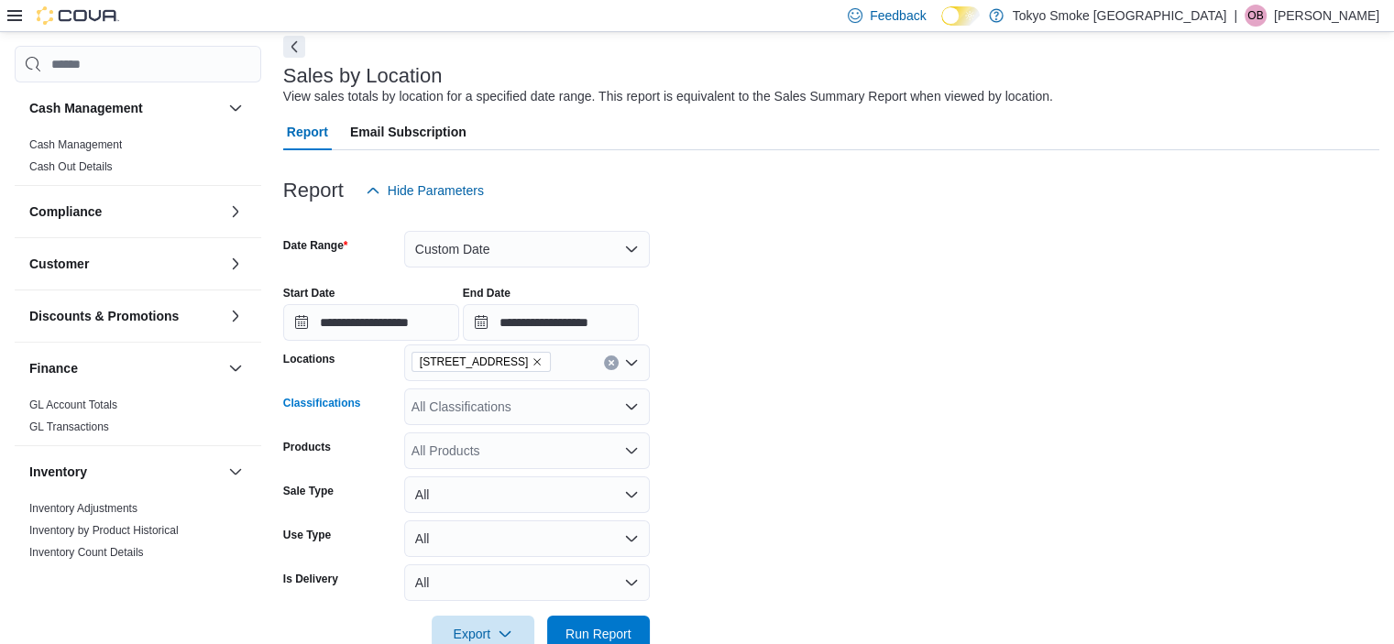
click at [518, 405] on div "All Classifications" at bounding box center [527, 407] width 246 height 37
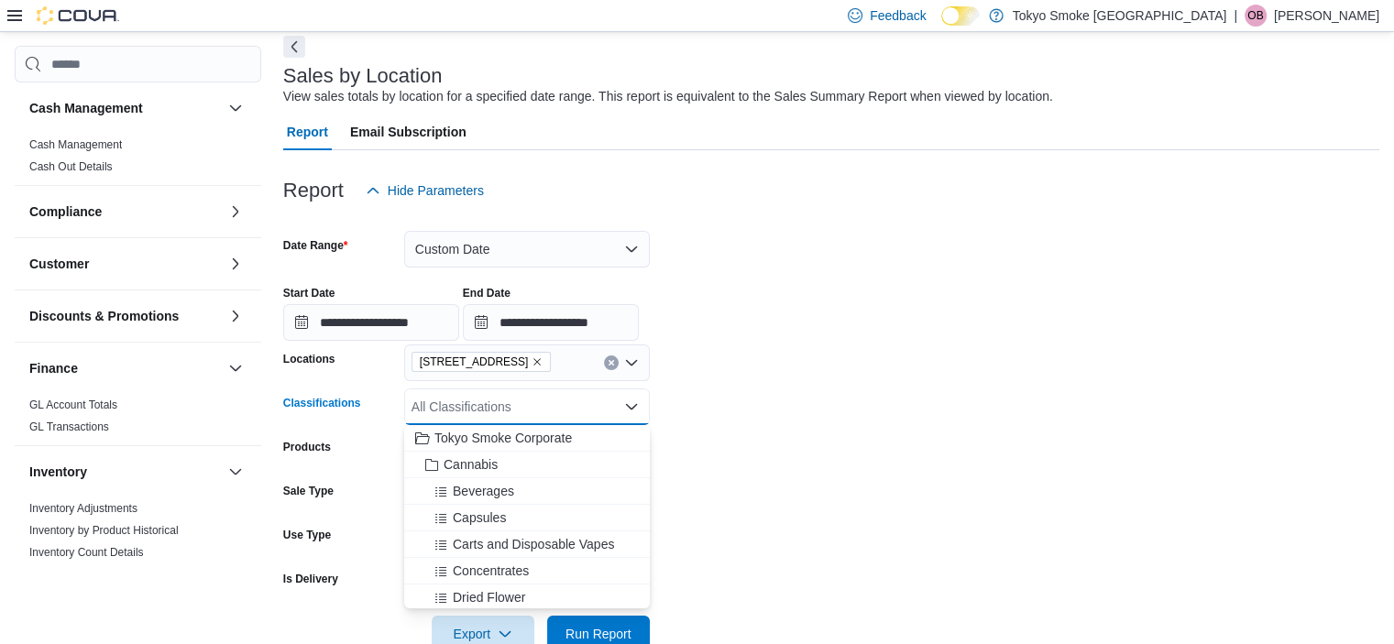
click at [688, 326] on div "**********" at bounding box center [831, 306] width 1096 height 70
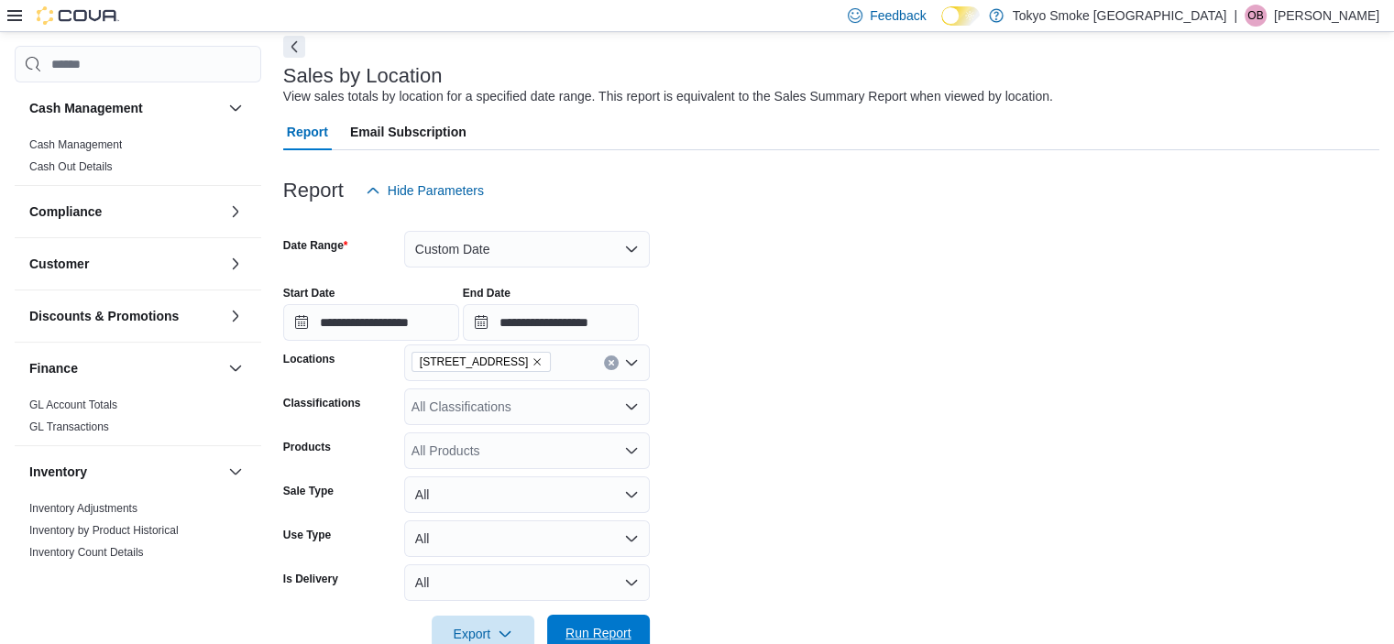
click at [584, 618] on form "**********" at bounding box center [831, 431] width 1096 height 444
click at [584, 619] on span "Run Report" at bounding box center [598, 633] width 81 height 37
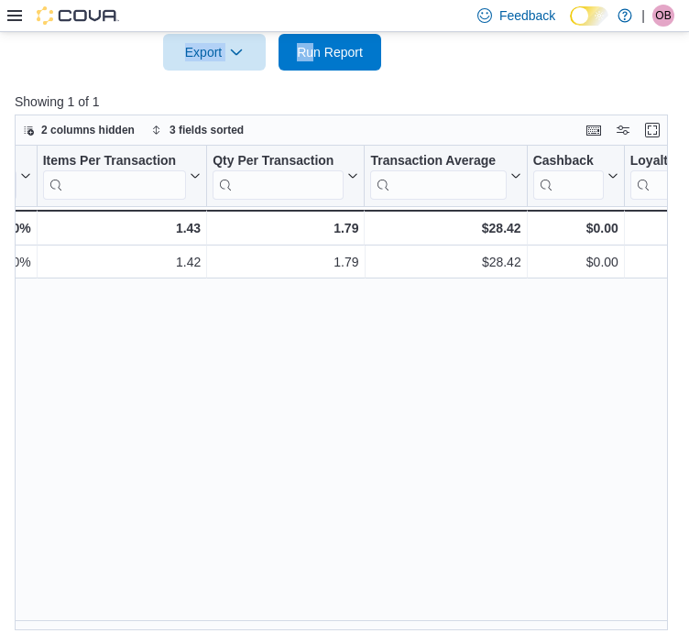
scroll to position [0, 1627]
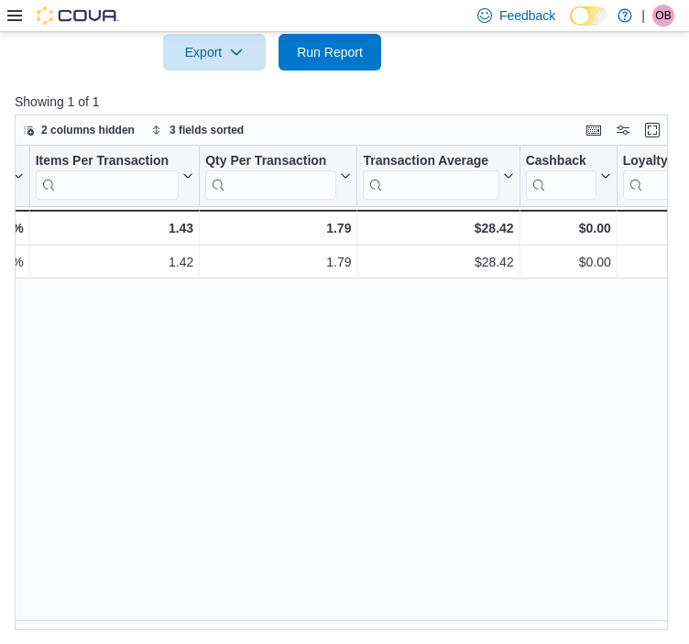
drag, startPoint x: 413, startPoint y: 639, endPoint x: 495, endPoint y: 515, distance: 148.7
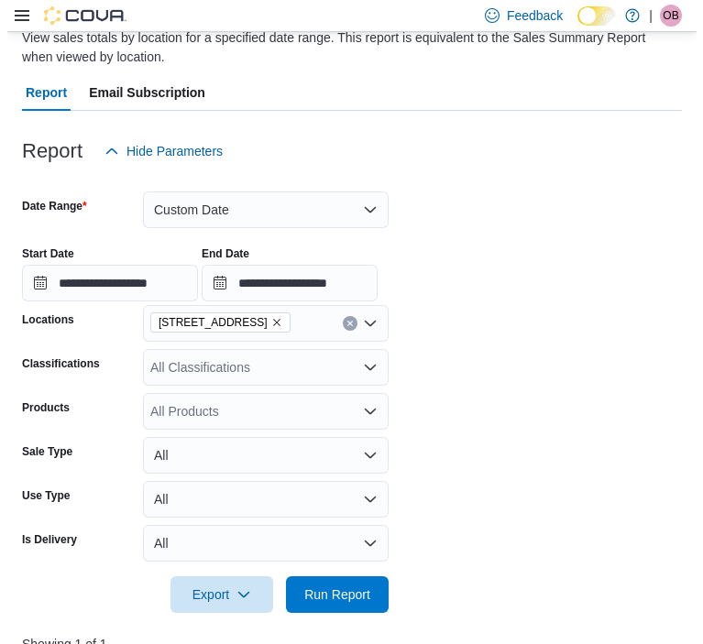
scroll to position [0, 0]
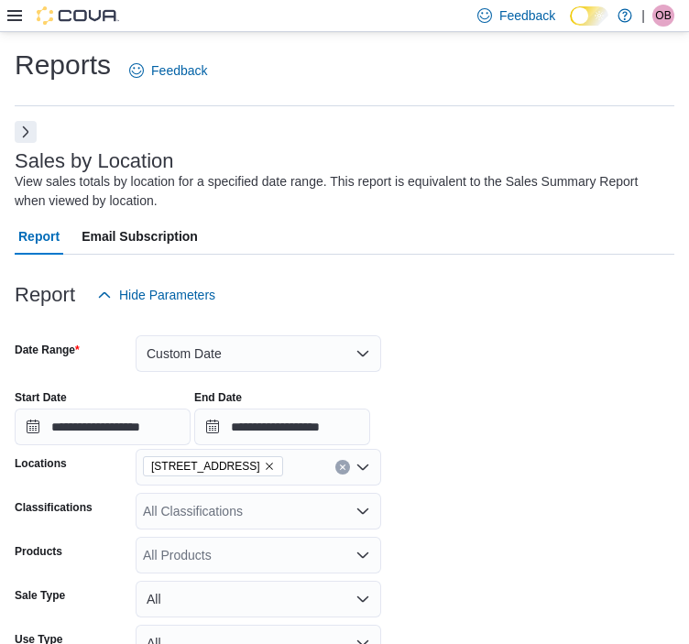
click at [11, 14] on icon at bounding box center [14, 15] width 15 height 15
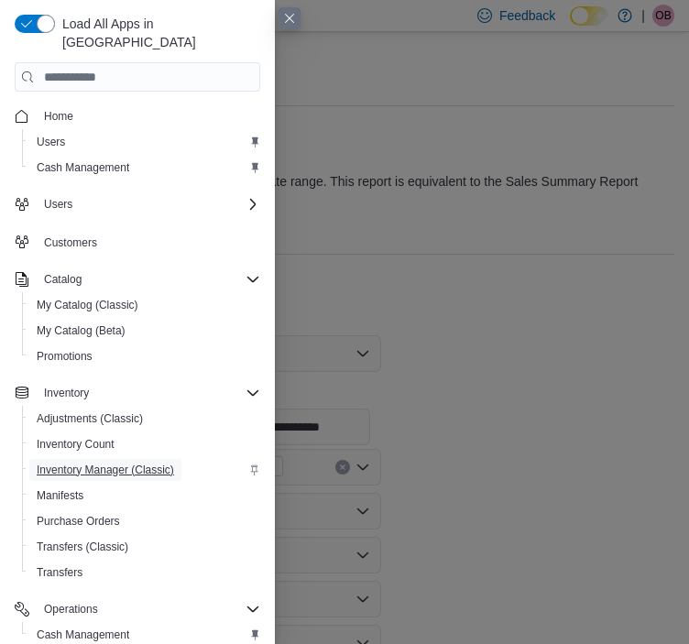
click at [90, 463] on span "Inventory Manager (Classic)" at bounding box center [106, 470] width 138 height 15
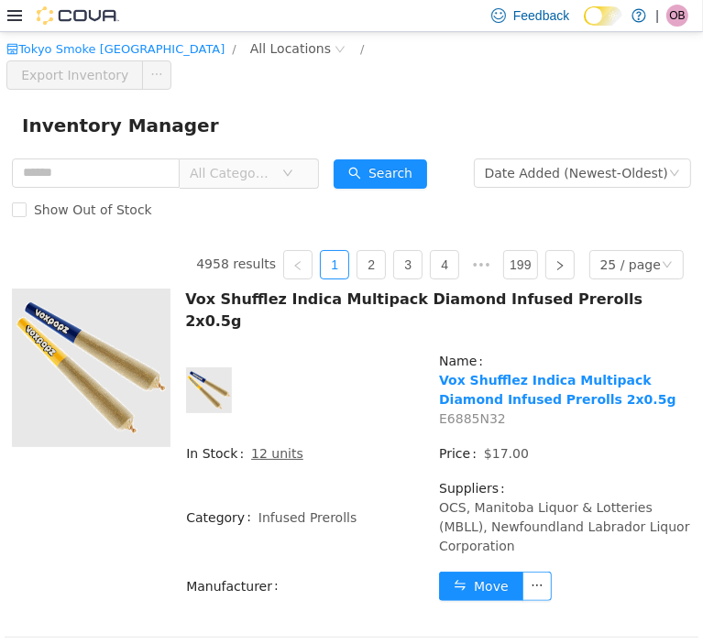
click at [17, 17] on icon at bounding box center [14, 15] width 15 height 15
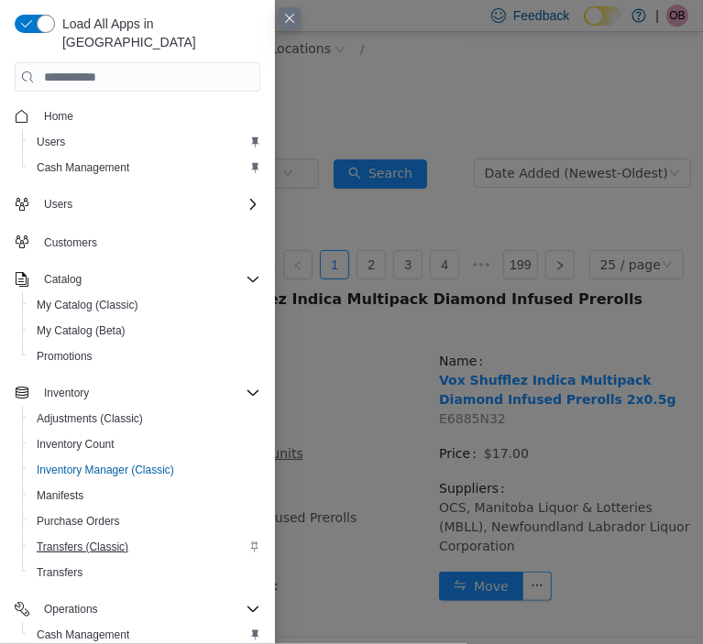
scroll to position [152, 0]
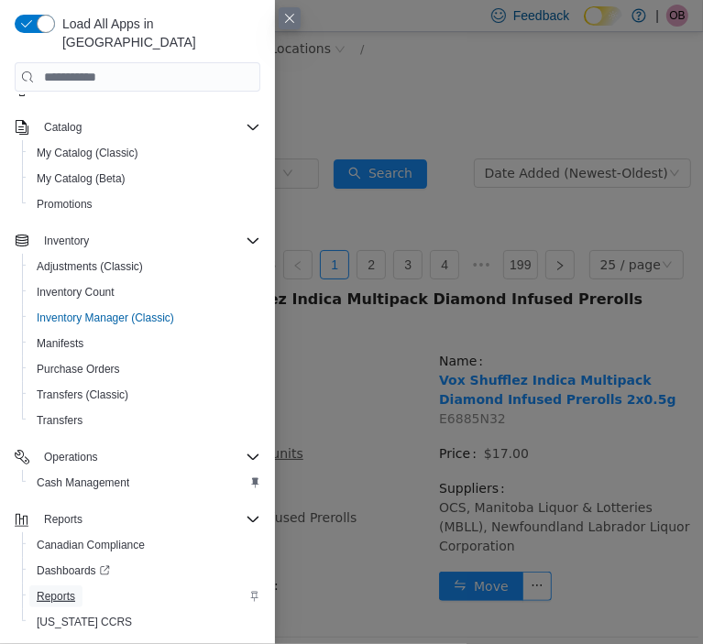
click at [78, 586] on link "Reports" at bounding box center [55, 597] width 53 height 22
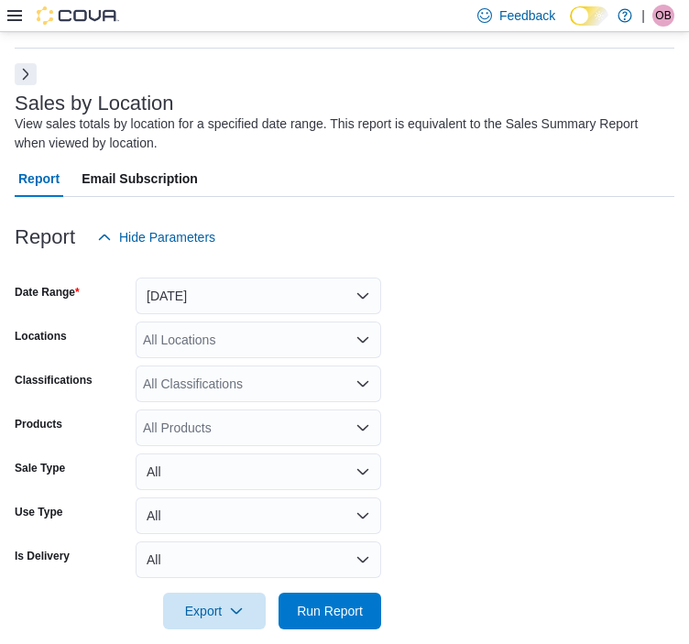
scroll to position [61, 0]
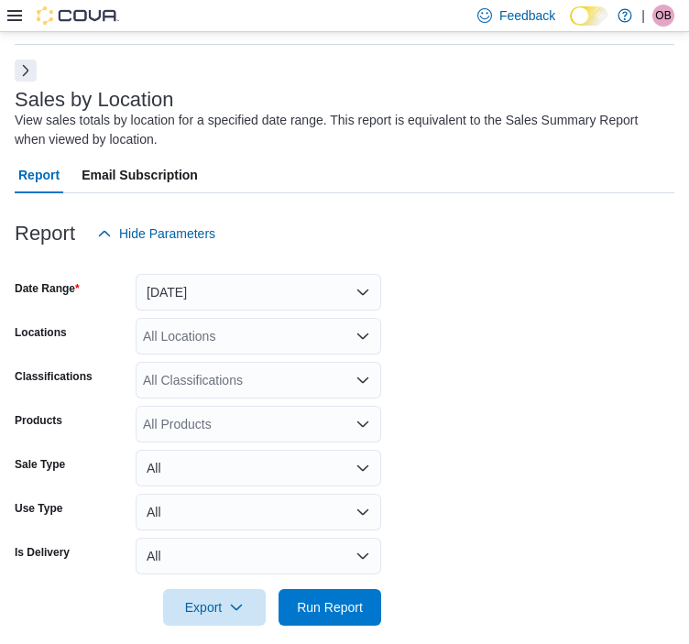
click at [29, 94] on h3 "Sales by Location" at bounding box center [95, 100] width 160 height 22
click at [29, 75] on button "Next" at bounding box center [26, 70] width 22 height 22
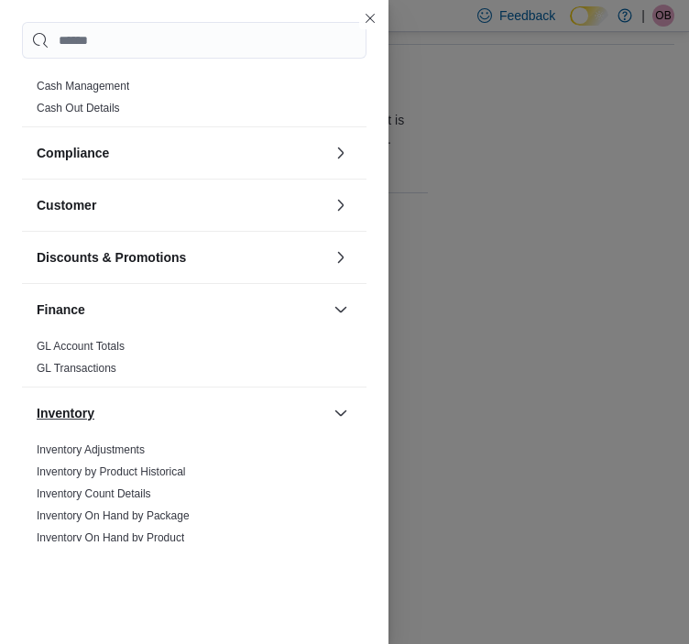
scroll to position [310, 0]
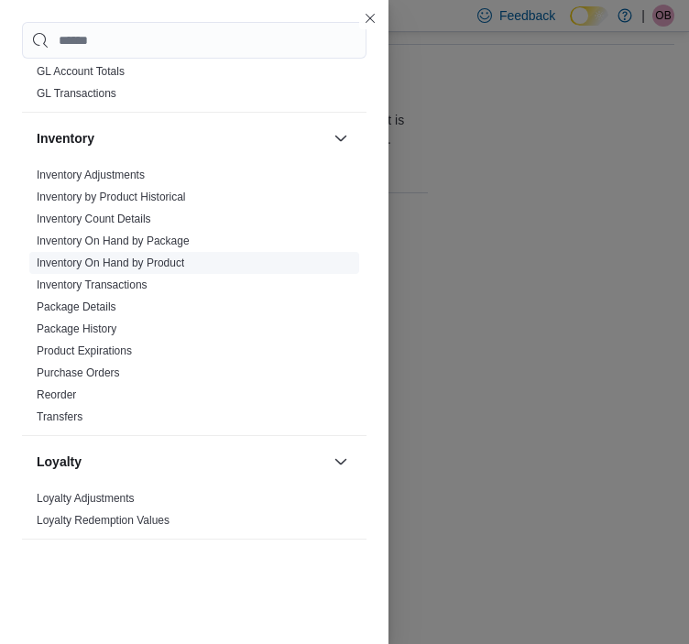
click at [117, 259] on link "Inventory On Hand by Product" at bounding box center [111, 263] width 148 height 13
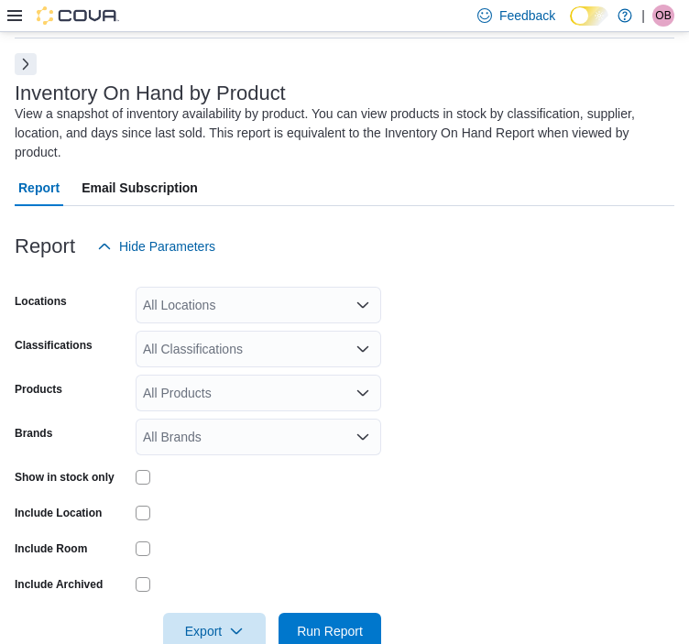
scroll to position [81, 0]
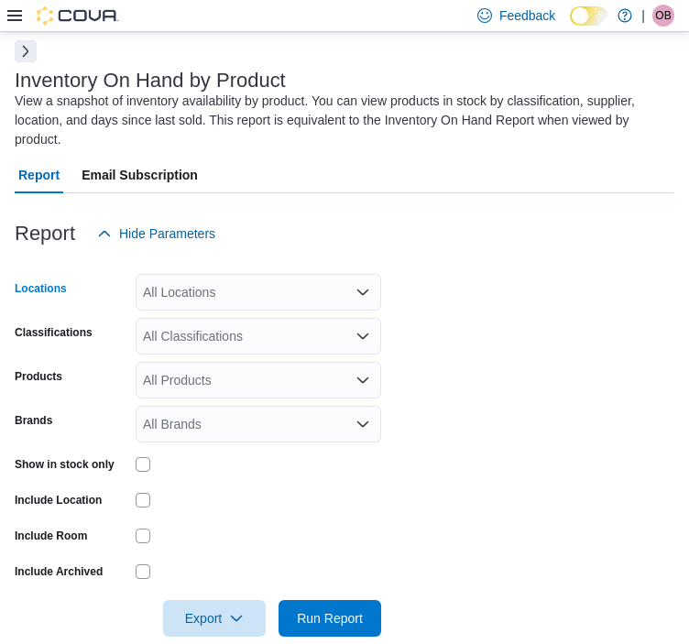
click at [212, 309] on div "All Locations" at bounding box center [259, 292] width 246 height 37
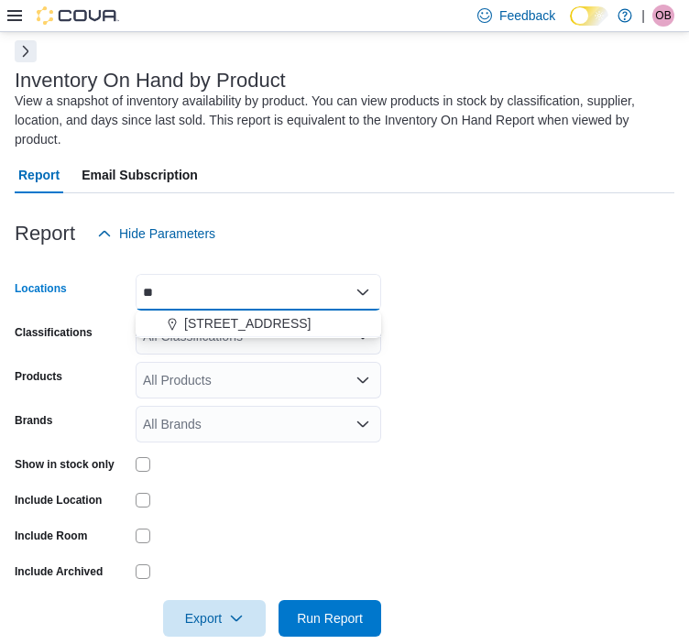
type input "**"
click at [238, 311] on body "Feedback Dark Mode Tokyo Smoke [GEOGRAPHIC_DATA] | OB [PERSON_NAME] Reports Fee…" at bounding box center [344, 296] width 689 height 754
click at [239, 318] on span "[STREET_ADDRESS]" at bounding box center [247, 323] width 127 height 18
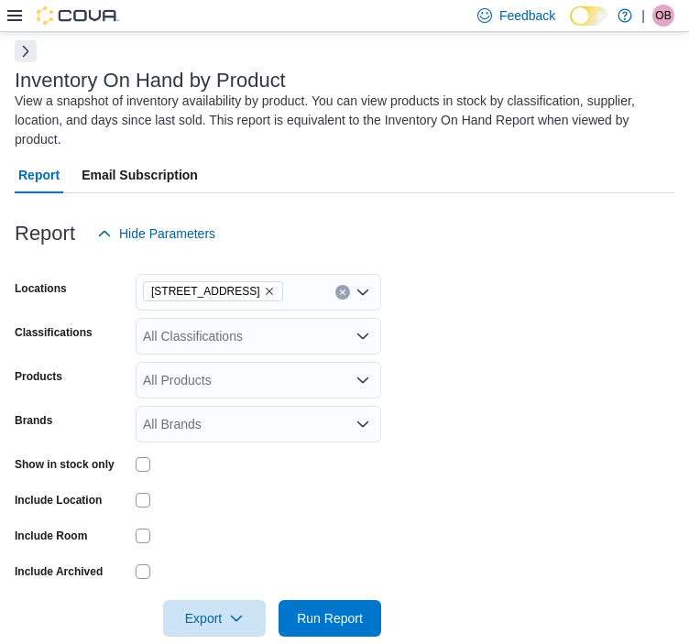
click at [428, 175] on div "Report Email Subscription" at bounding box center [345, 175] width 660 height 37
click at [183, 340] on div "All Classifications" at bounding box center [259, 336] width 246 height 37
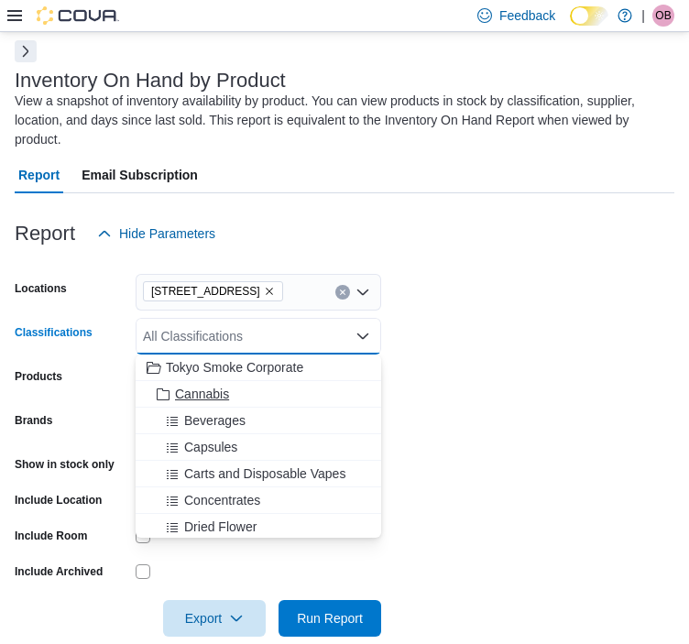
click at [212, 395] on span "Cannabis" at bounding box center [202, 394] width 54 height 18
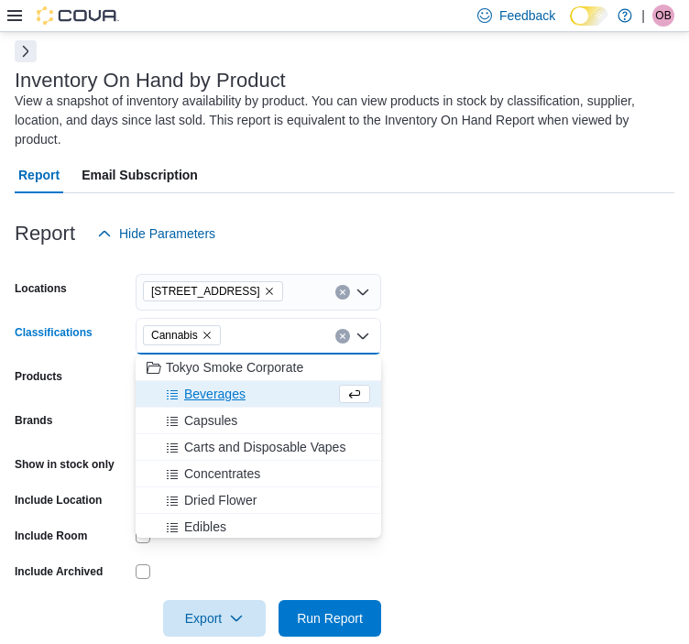
click at [403, 259] on div at bounding box center [345, 263] width 660 height 22
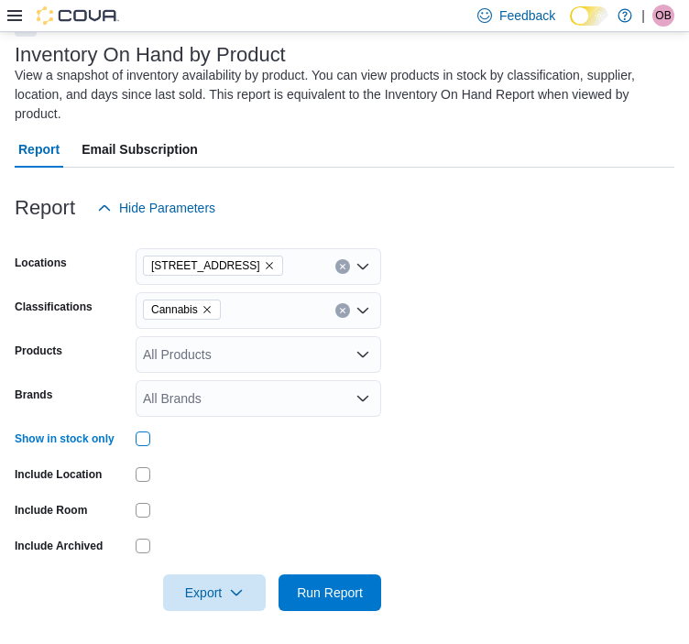
scroll to position [110, 0]
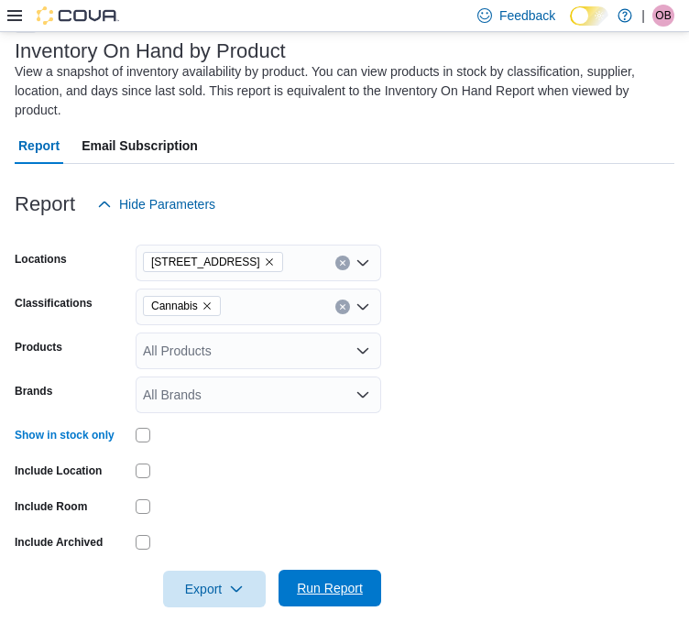
click at [329, 586] on span "Run Report" at bounding box center [330, 588] width 66 height 18
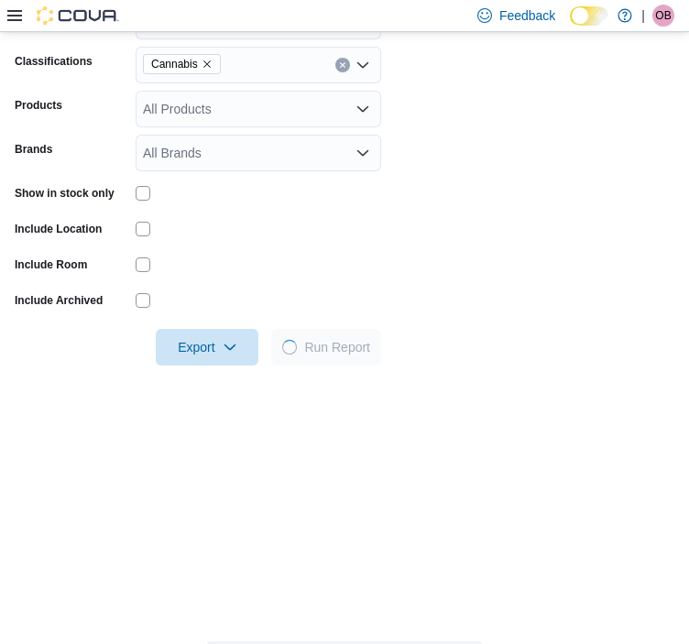
scroll to position [385, 0]
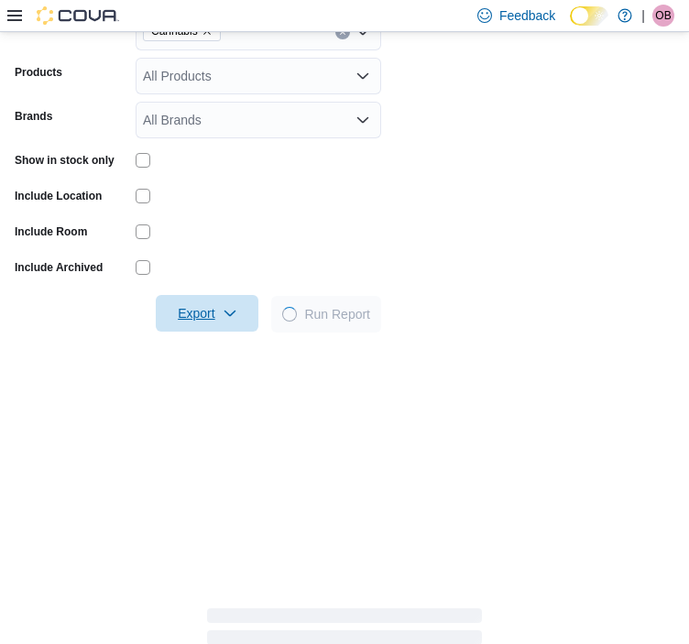
click at [234, 324] on span "Export" at bounding box center [207, 313] width 81 height 37
click at [226, 321] on span "Export" at bounding box center [207, 313] width 81 height 37
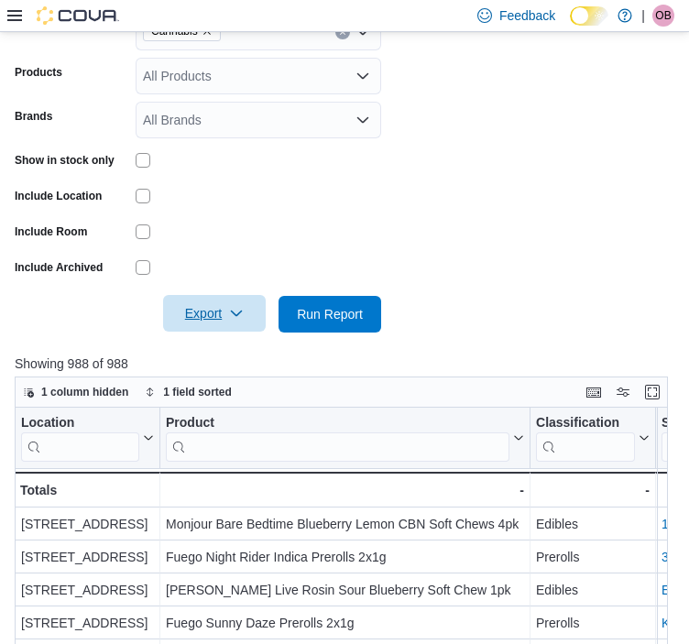
click at [213, 312] on span "Export" at bounding box center [214, 313] width 81 height 37
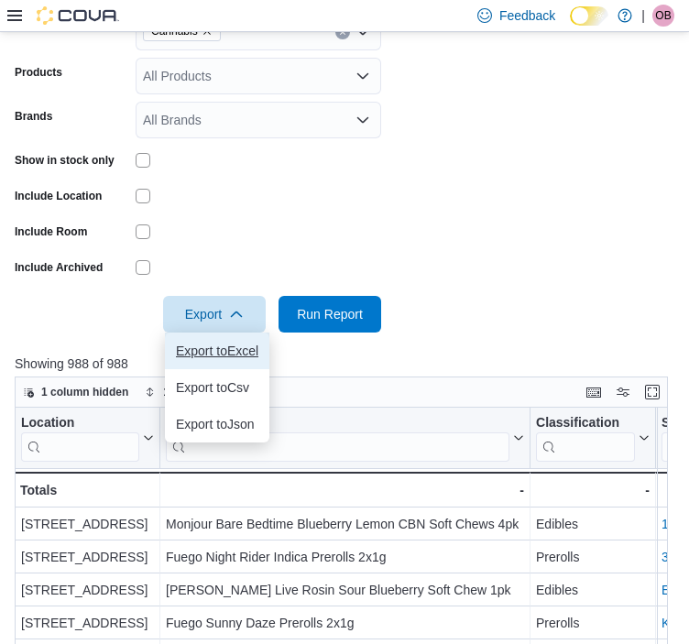
click at [235, 353] on span "Export to Excel" at bounding box center [217, 351] width 83 height 15
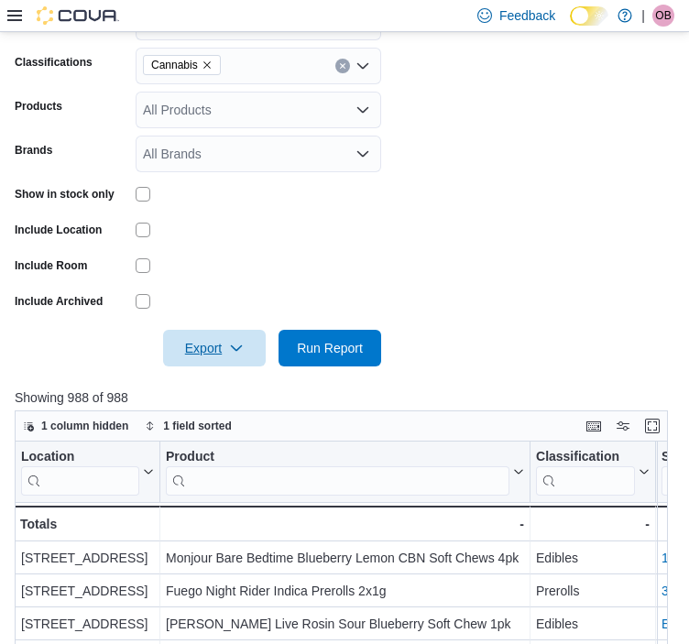
scroll to position [293, 0]
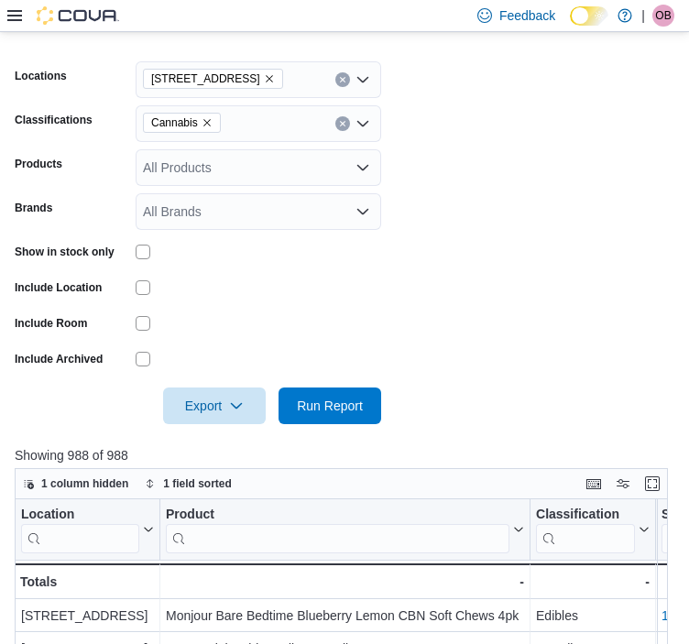
click at [209, 123] on icon "Remove Cannabis from selection in this group" at bounding box center [207, 122] width 11 height 11
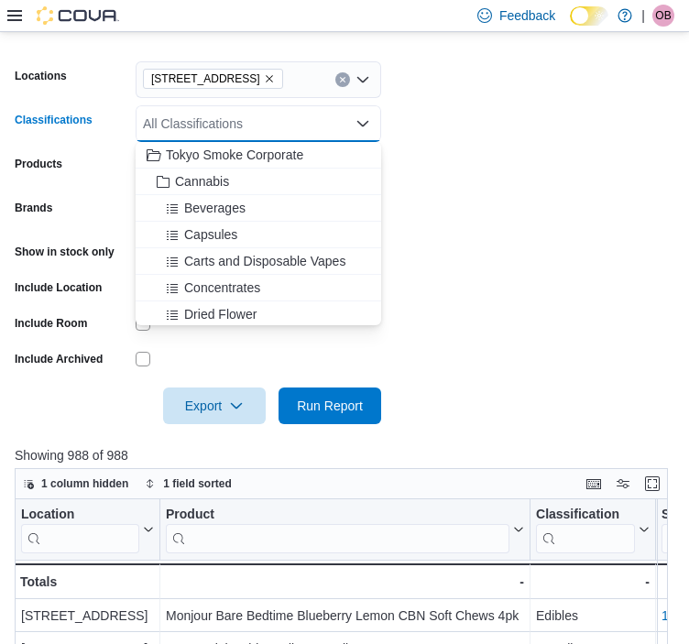
click at [198, 137] on div "All Classifications" at bounding box center [259, 123] width 246 height 37
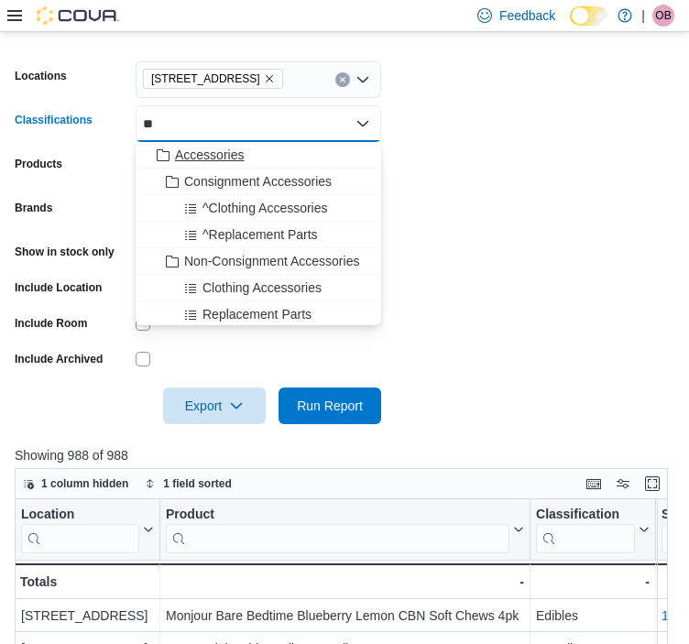
type input "**"
click at [227, 160] on span "Accessories" at bounding box center [209, 155] width 69 height 18
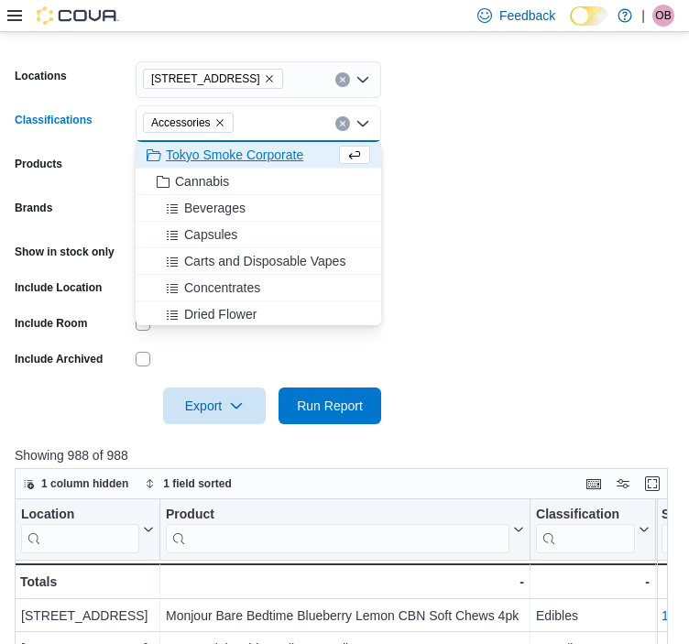
click at [600, 99] on form "Locations [STREET_ADDRESS] Classifications Accessories Combo box. Selected. Acc…" at bounding box center [345, 231] width 660 height 385
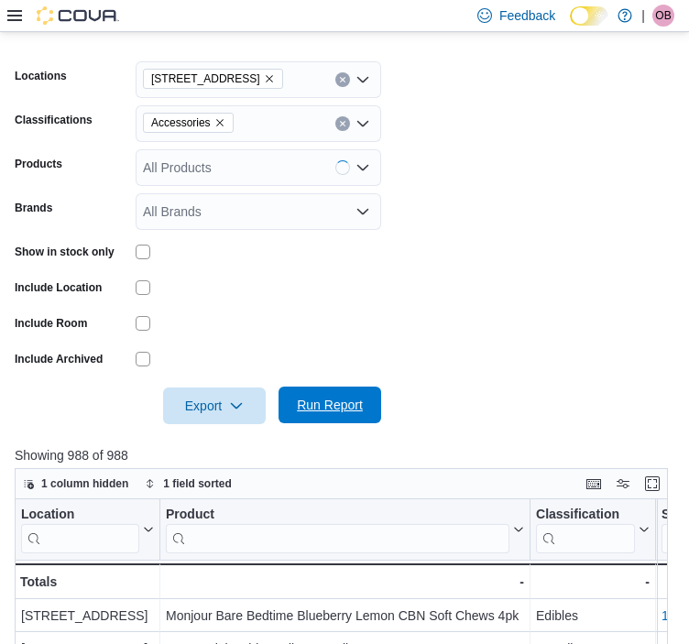
click at [361, 402] on span "Run Report" at bounding box center [330, 405] width 81 height 37
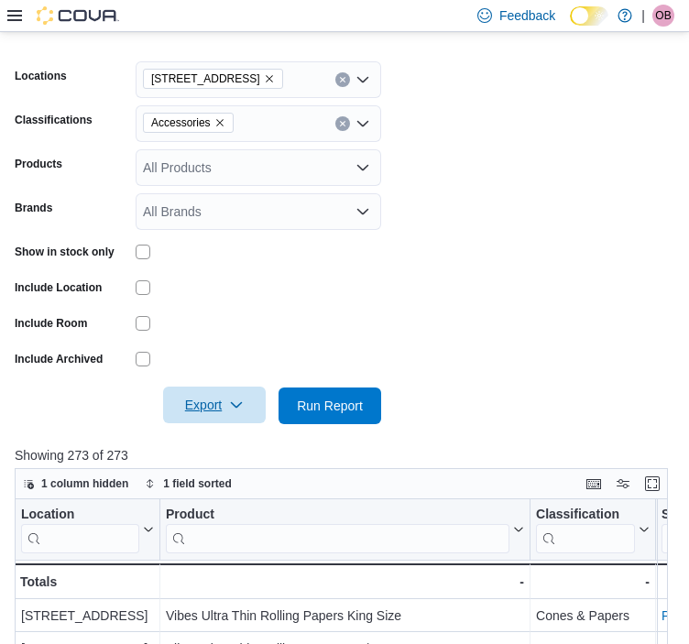
scroll to position [477, 0]
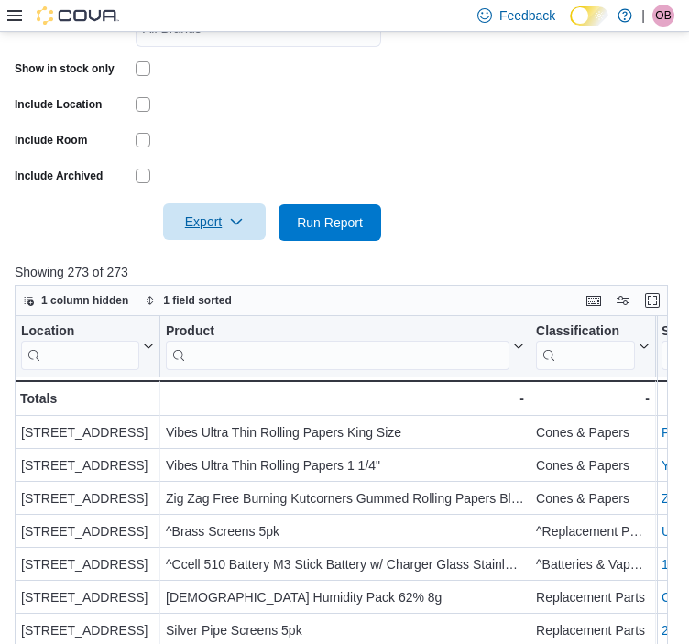
click at [248, 237] on span "Export" at bounding box center [214, 222] width 81 height 37
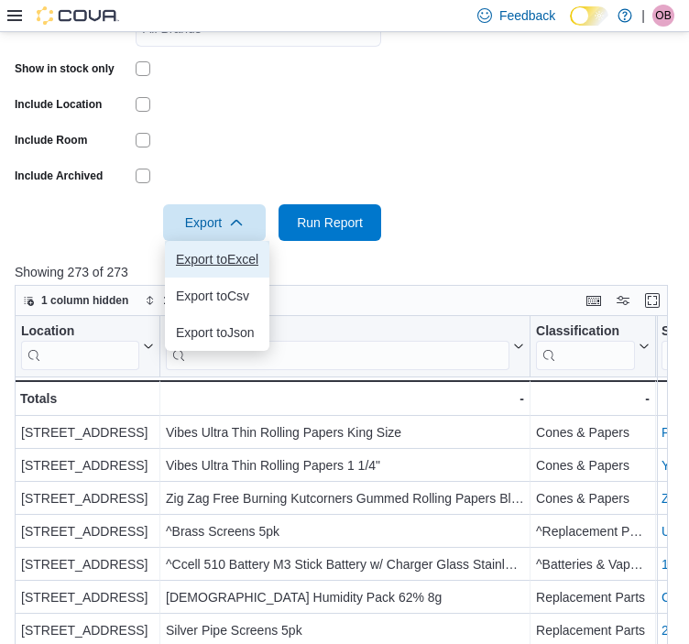
click at [243, 267] on button "Export to Excel" at bounding box center [217, 259] width 105 height 37
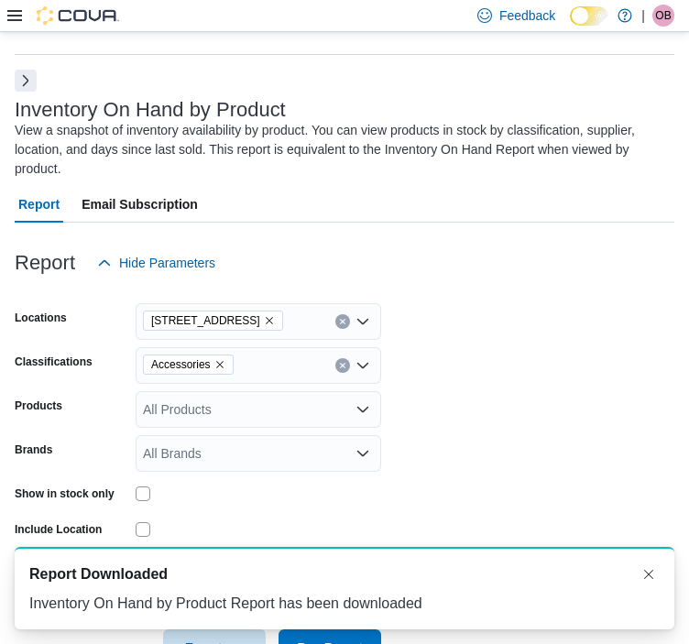
scroll to position [0, 0]
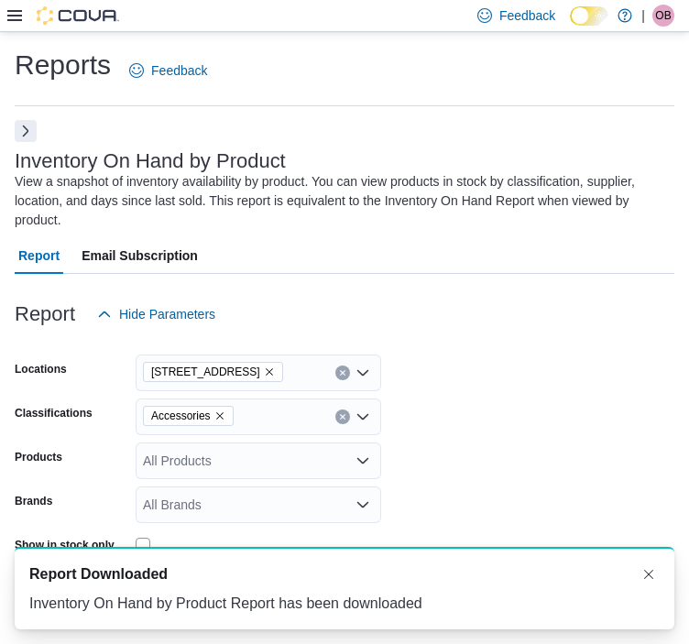
click at [26, 129] on button "Next" at bounding box center [26, 131] width 22 height 22
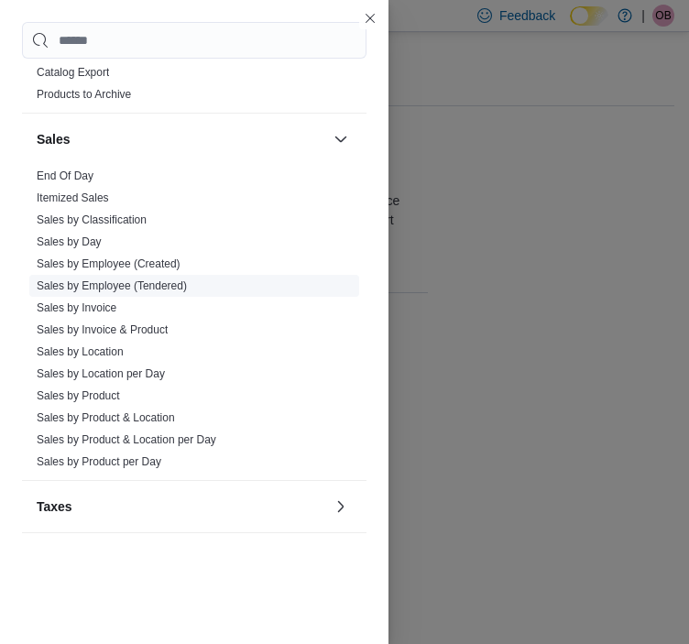
scroll to position [952, 0]
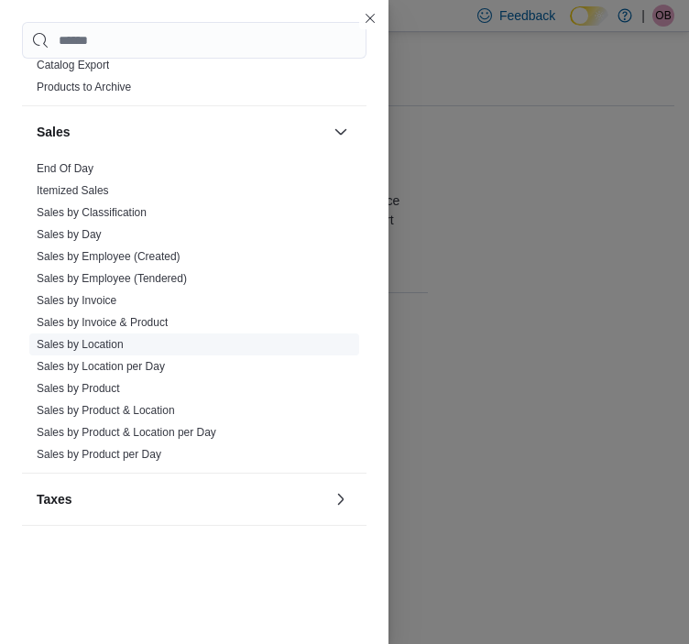
click at [105, 344] on link "Sales by Location" at bounding box center [80, 344] width 87 height 13
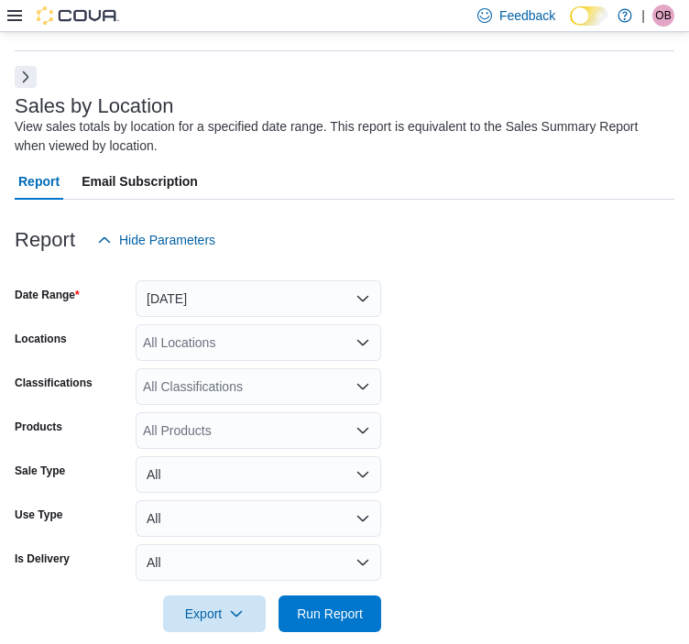
scroll to position [61, 0]
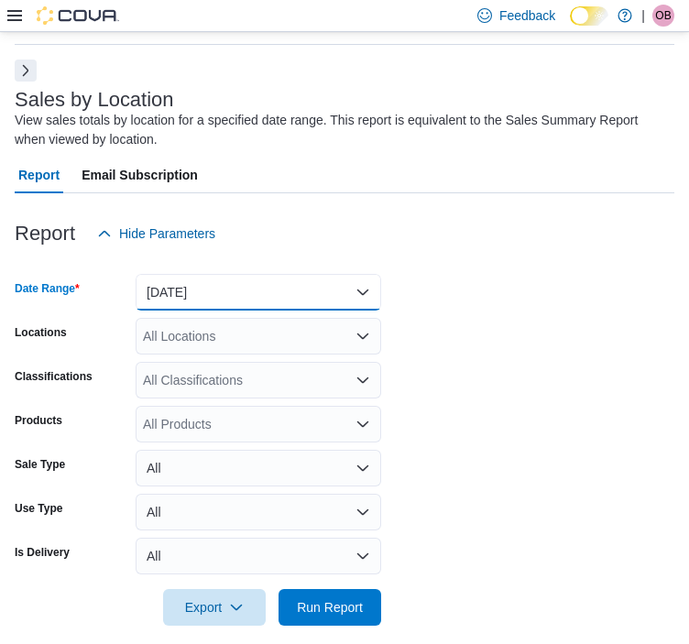
click at [242, 286] on button "[DATE]" at bounding box center [259, 292] width 246 height 37
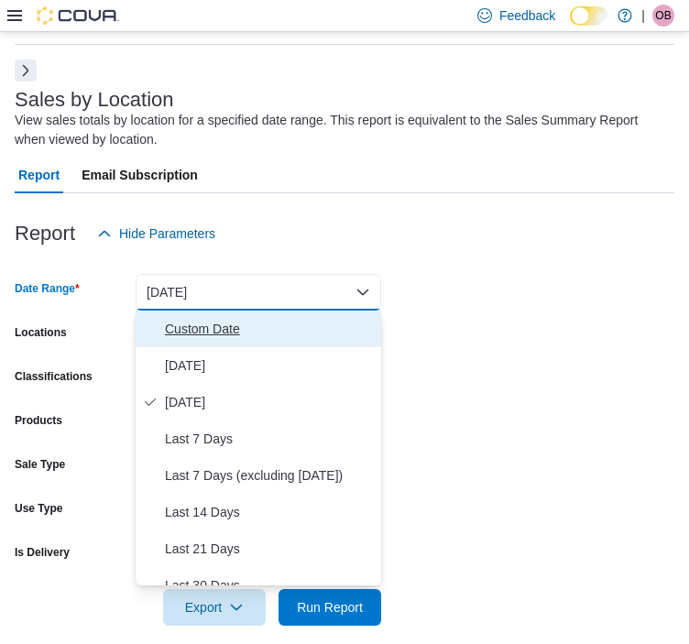
click at [195, 332] on span "Custom Date" at bounding box center [269, 329] width 209 height 22
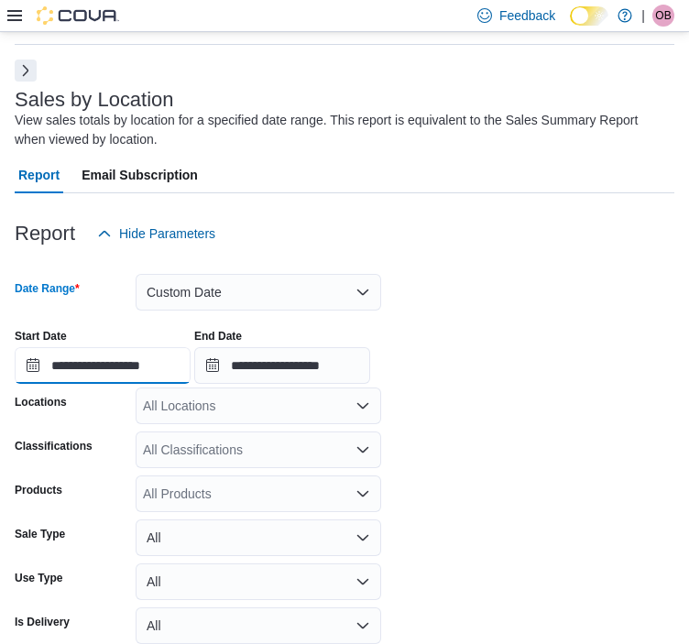
click at [177, 371] on input "**********" at bounding box center [103, 365] width 176 height 37
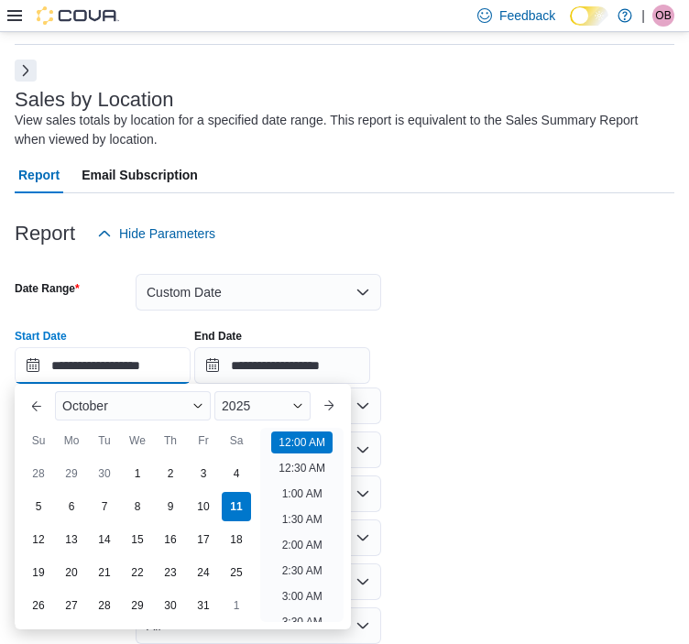
scroll to position [57, 0]
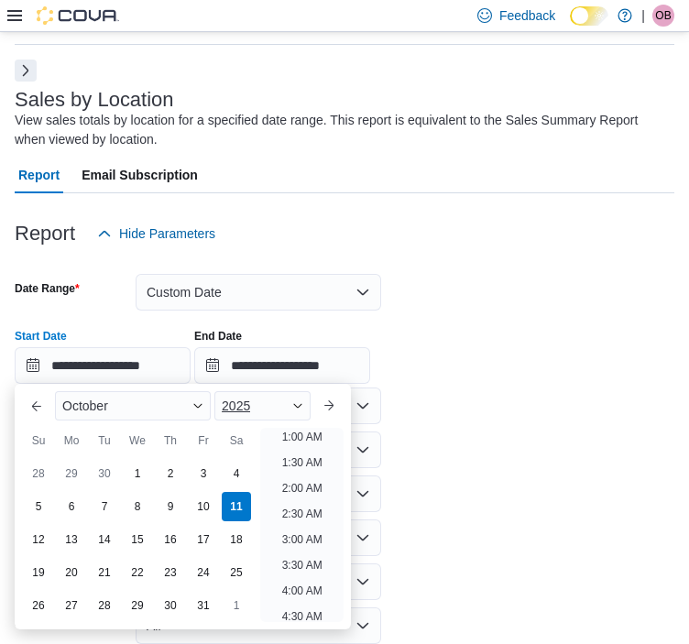
click at [282, 406] on div "2025" at bounding box center [263, 405] width 96 height 29
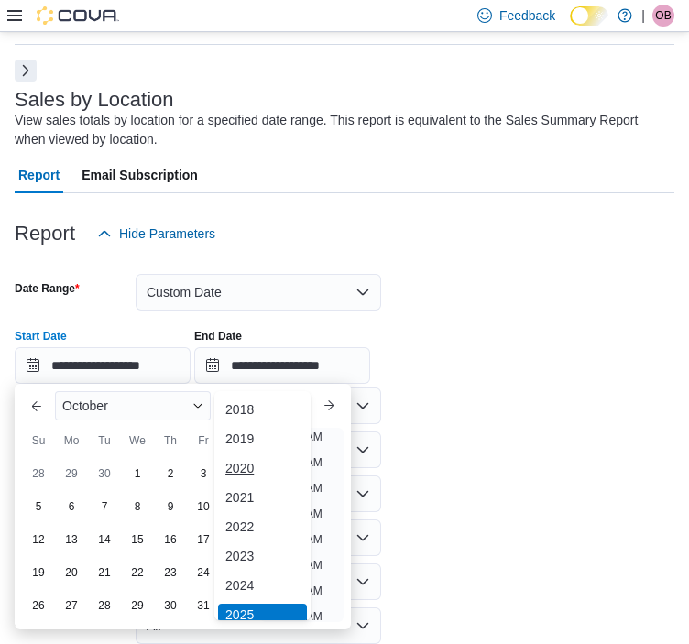
scroll to position [6, 0]
click at [259, 570] on div "2024" at bounding box center [262, 580] width 89 height 22
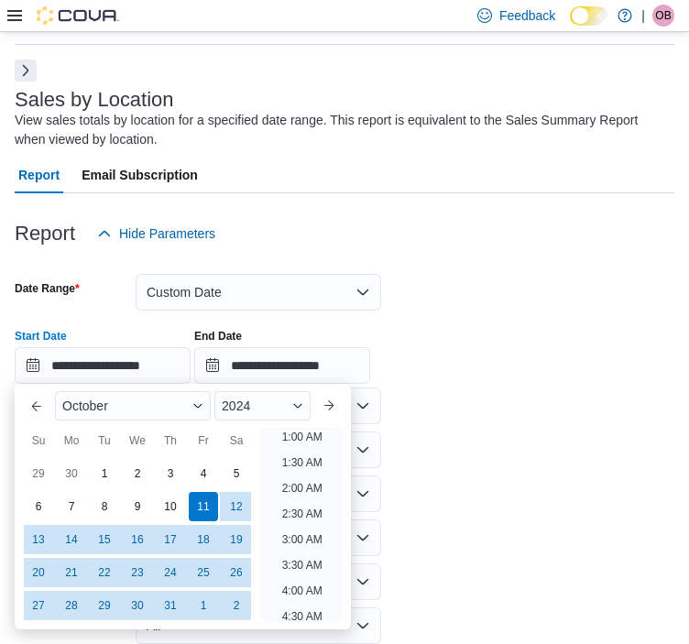
scroll to position [4, 0]
click at [31, 516] on div "6" at bounding box center [38, 507] width 32 height 32
type input "**********"
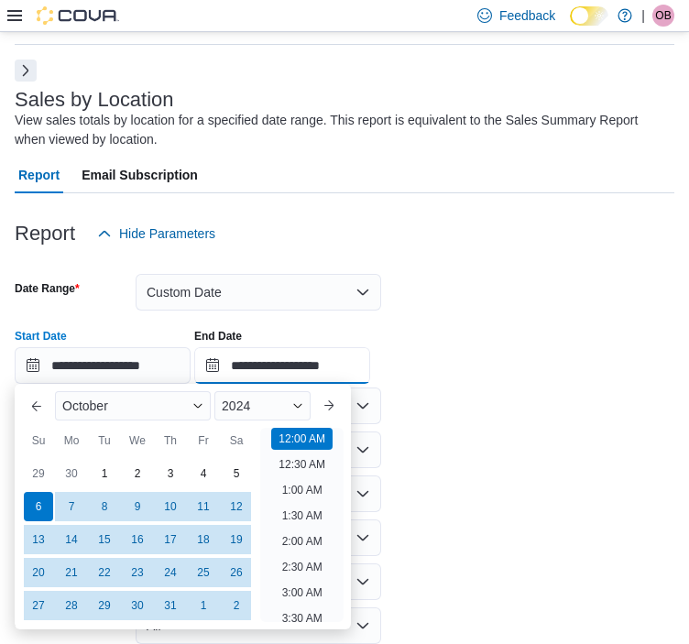
click at [313, 369] on input "**********" at bounding box center [282, 365] width 176 height 37
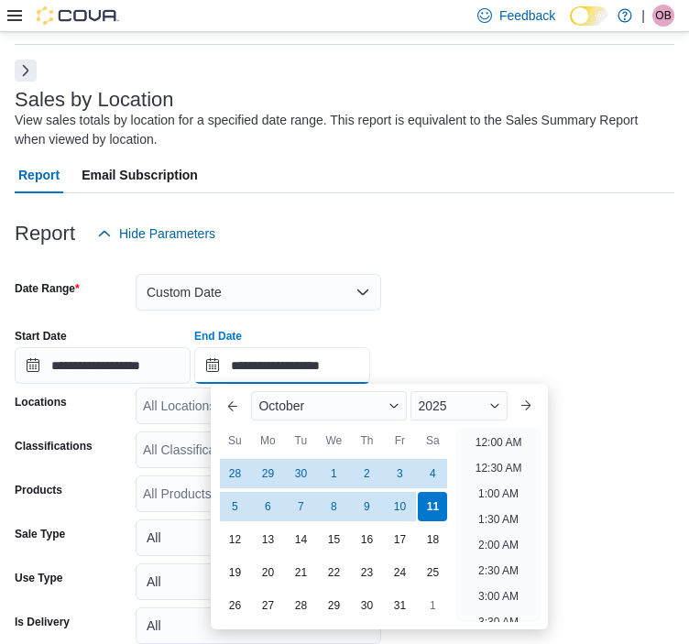
scroll to position [1041, 0]
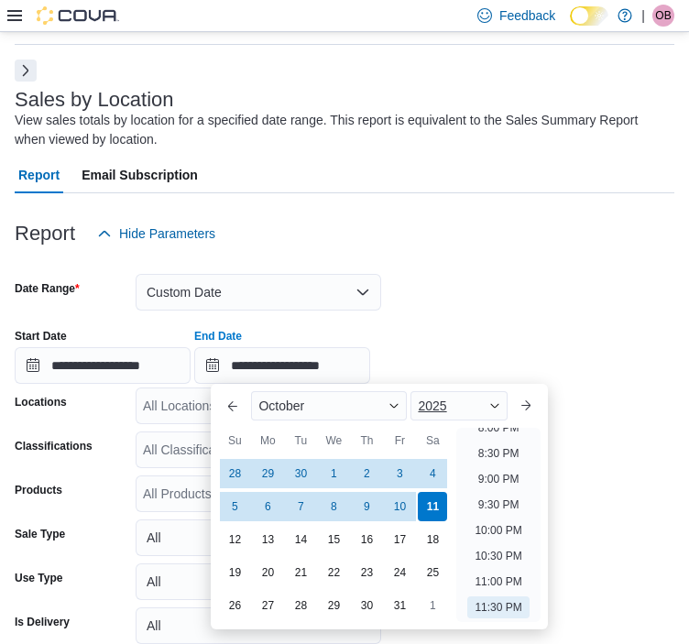
click at [437, 407] on span "2025" at bounding box center [432, 406] width 28 height 15
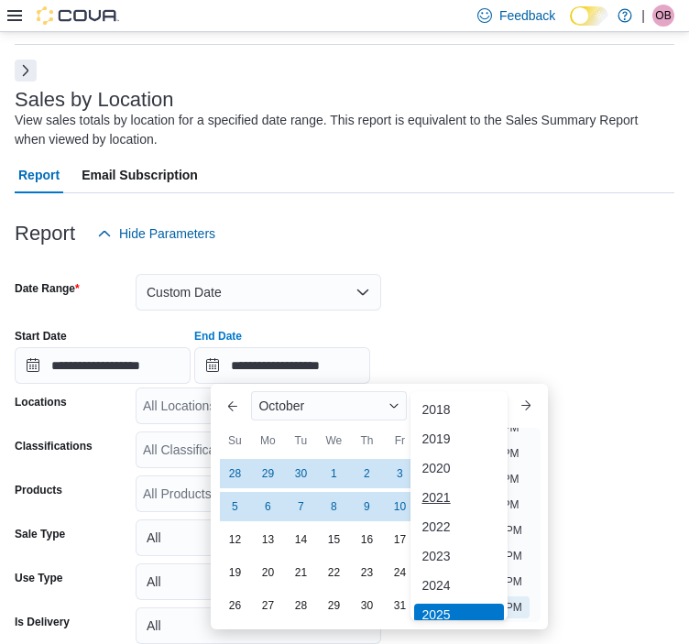
scroll to position [6, 0]
click at [466, 575] on div "2024" at bounding box center [458, 580] width 89 height 22
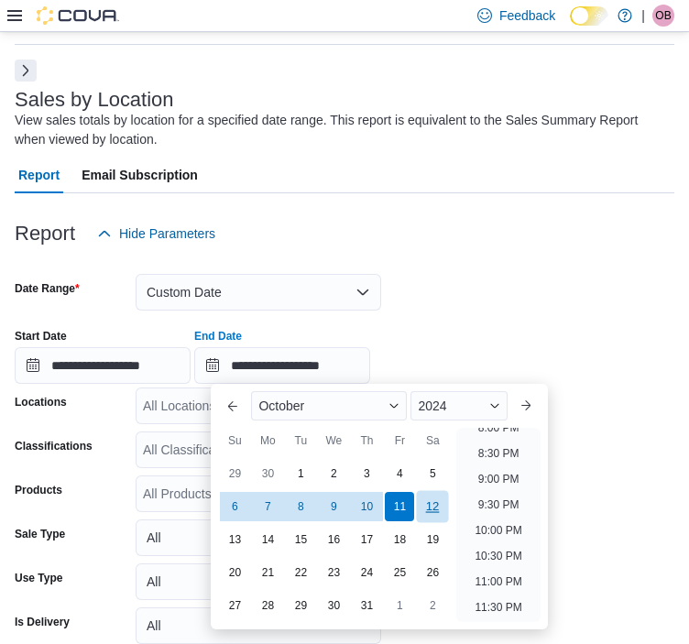
click at [422, 510] on div "12" at bounding box center [433, 507] width 32 height 32
type input "**********"
click at [452, 234] on div "Report Hide Parameters" at bounding box center [345, 233] width 660 height 37
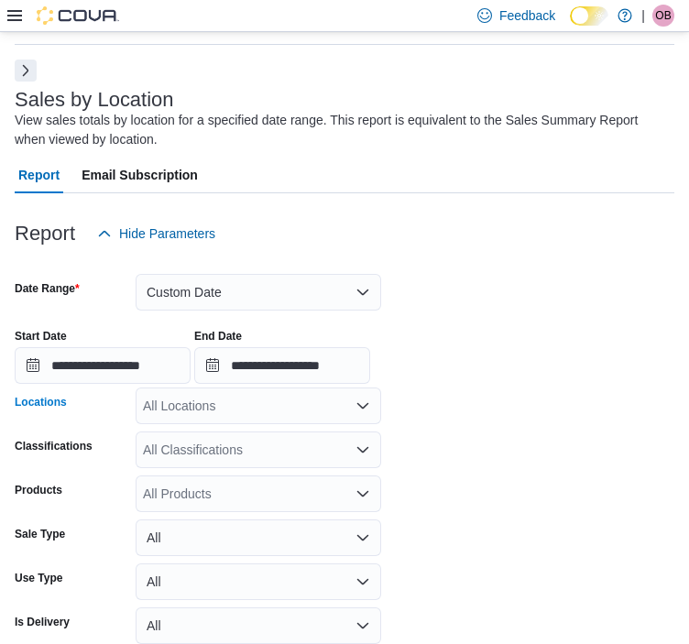
click at [293, 410] on div "All Locations" at bounding box center [259, 406] width 246 height 37
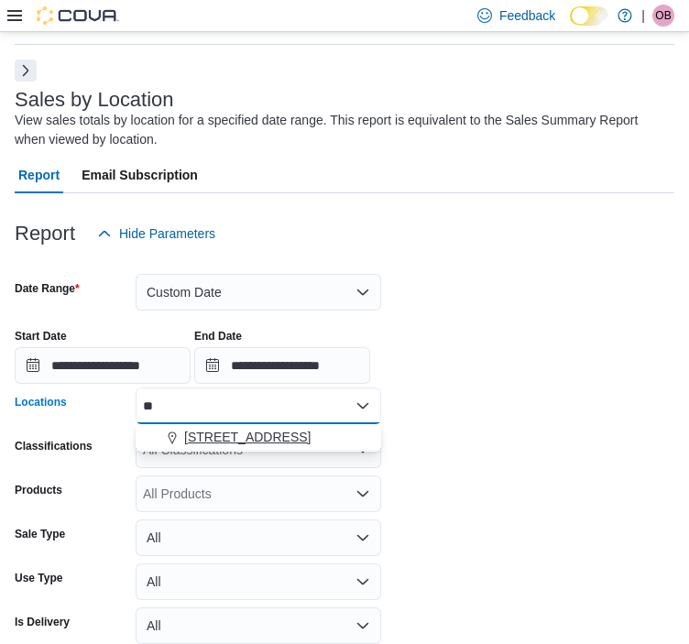
type input "**"
click at [355, 445] on div "[STREET_ADDRESS]" at bounding box center [259, 437] width 224 height 18
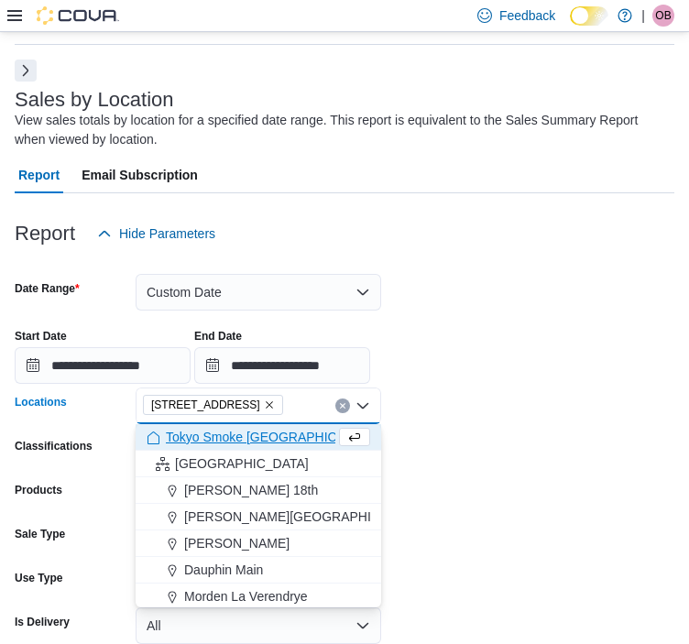
click at [437, 319] on div "**********" at bounding box center [345, 349] width 660 height 70
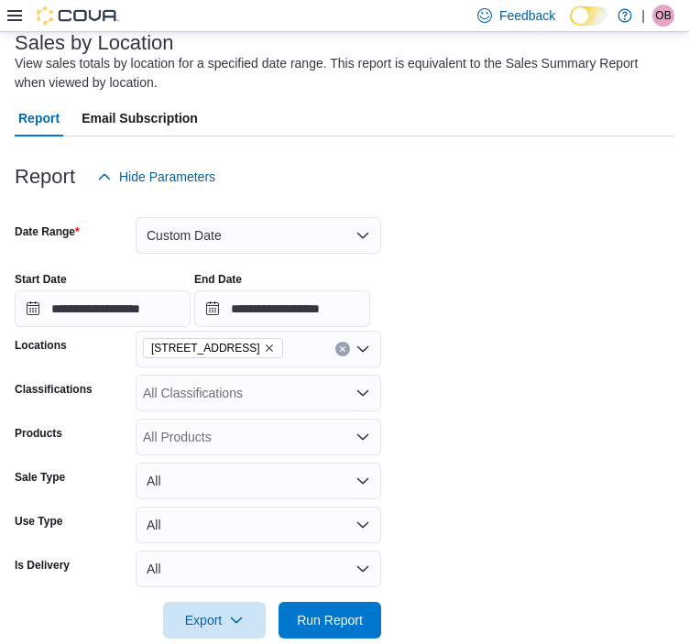
scroll to position [149, 0]
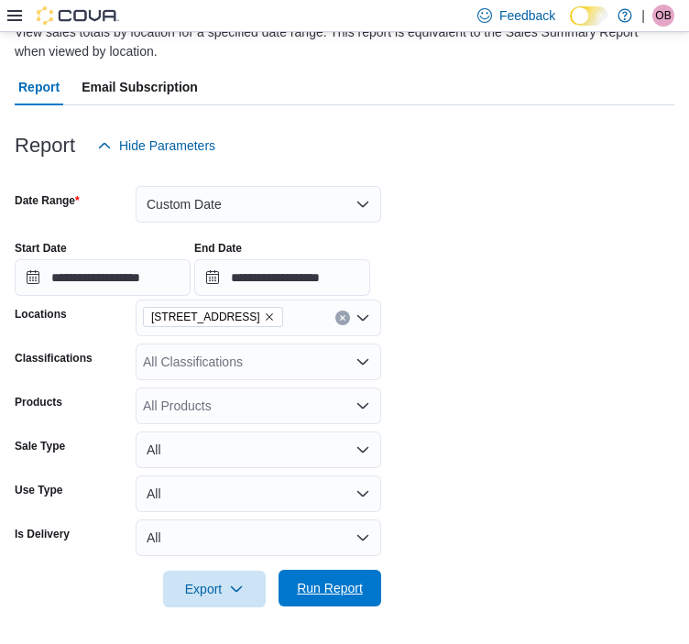
click at [323, 599] on span "Run Report" at bounding box center [330, 588] width 81 height 37
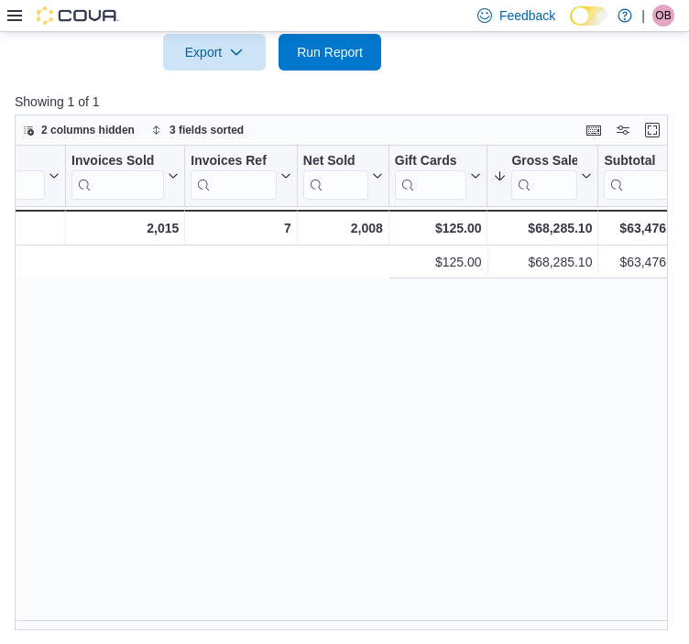
scroll to position [0, 732]
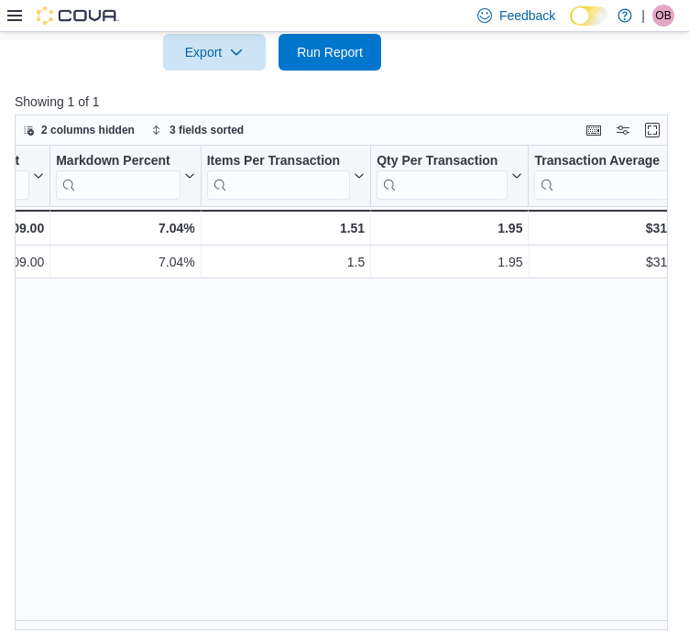
scroll to position [0, 1459]
drag, startPoint x: 380, startPoint y: 619, endPoint x: 409, endPoint y: 619, distance: 29.3
click at [409, 619] on div "Location Click to view column header actions Invoices Sold Click to view column…" at bounding box center [348, 388] width 667 height 485
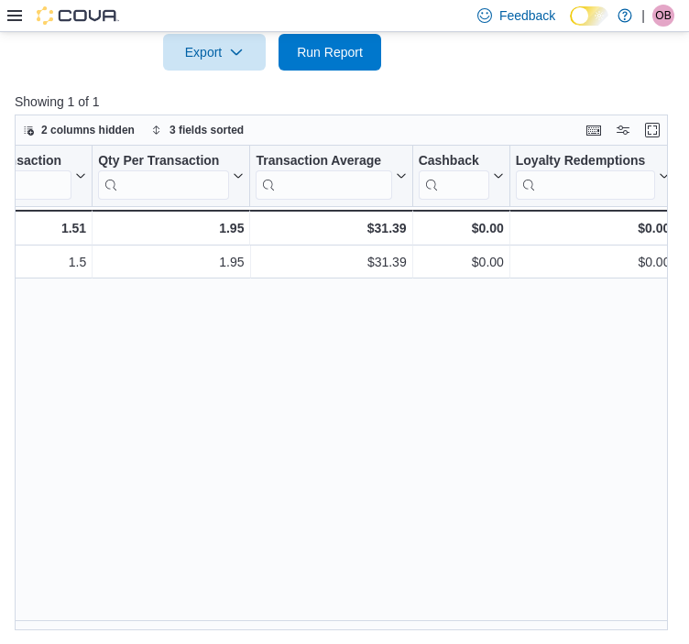
scroll to position [0, 1789]
